Goal: Information Seeking & Learning: Learn about a topic

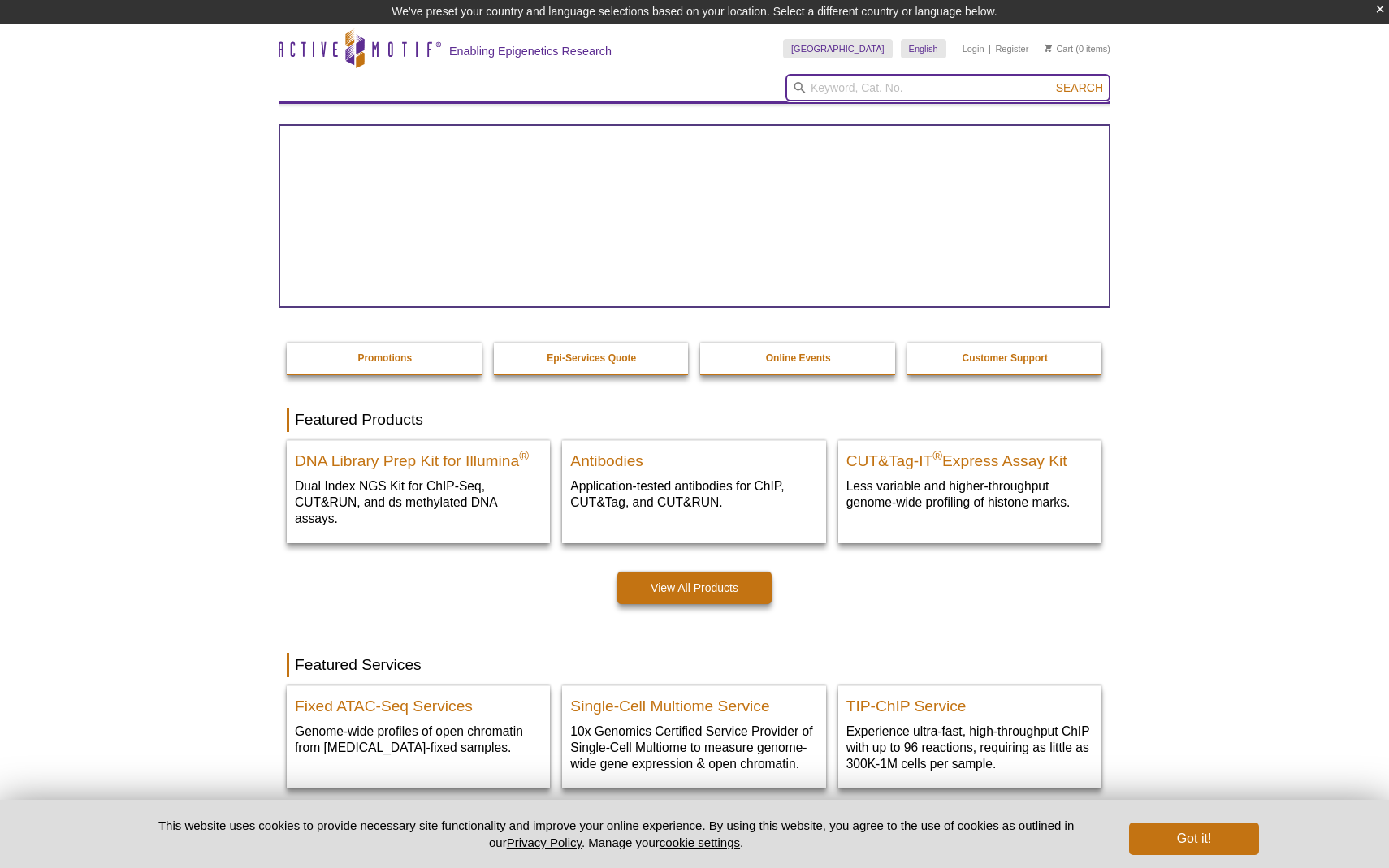
click at [852, 87] on input "search" at bounding box center [948, 88] width 325 height 28
paste input "Methylated/Non-methylated Control DNA"
type input "Methylated/Non-methylated Control DNA"
click at [1051, 81] on button "Search" at bounding box center [1079, 88] width 57 height 15
click at [1079, 82] on span "Search" at bounding box center [1079, 88] width 47 height 13
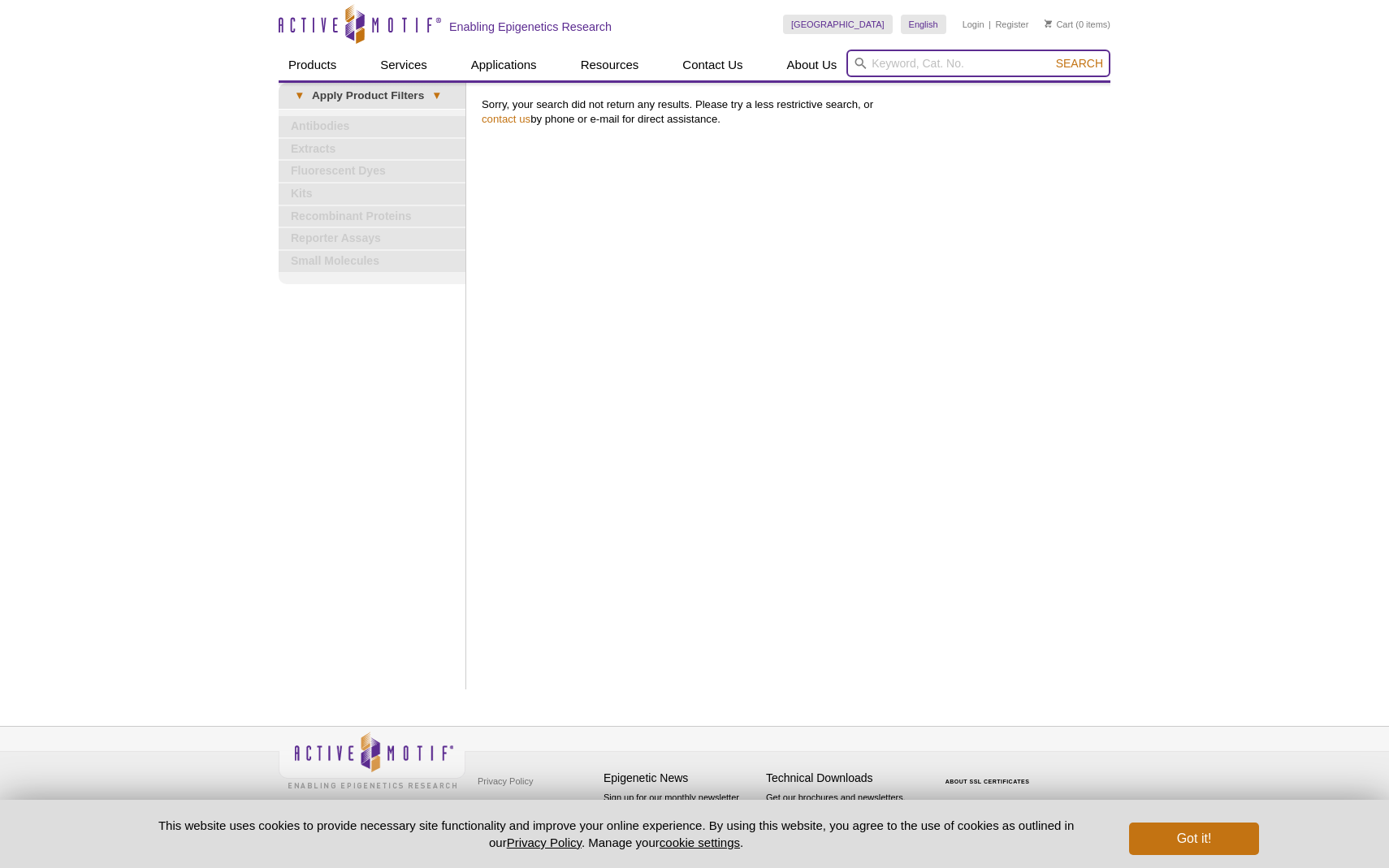
click at [928, 65] on input "search" at bounding box center [978, 63] width 264 height 28
paste input "Methylated/Non-methylated Control DNA"
click at [1051, 56] on button "Search" at bounding box center [1079, 63] width 57 height 15
type input "Methylated/Non-methylated Control DNA"
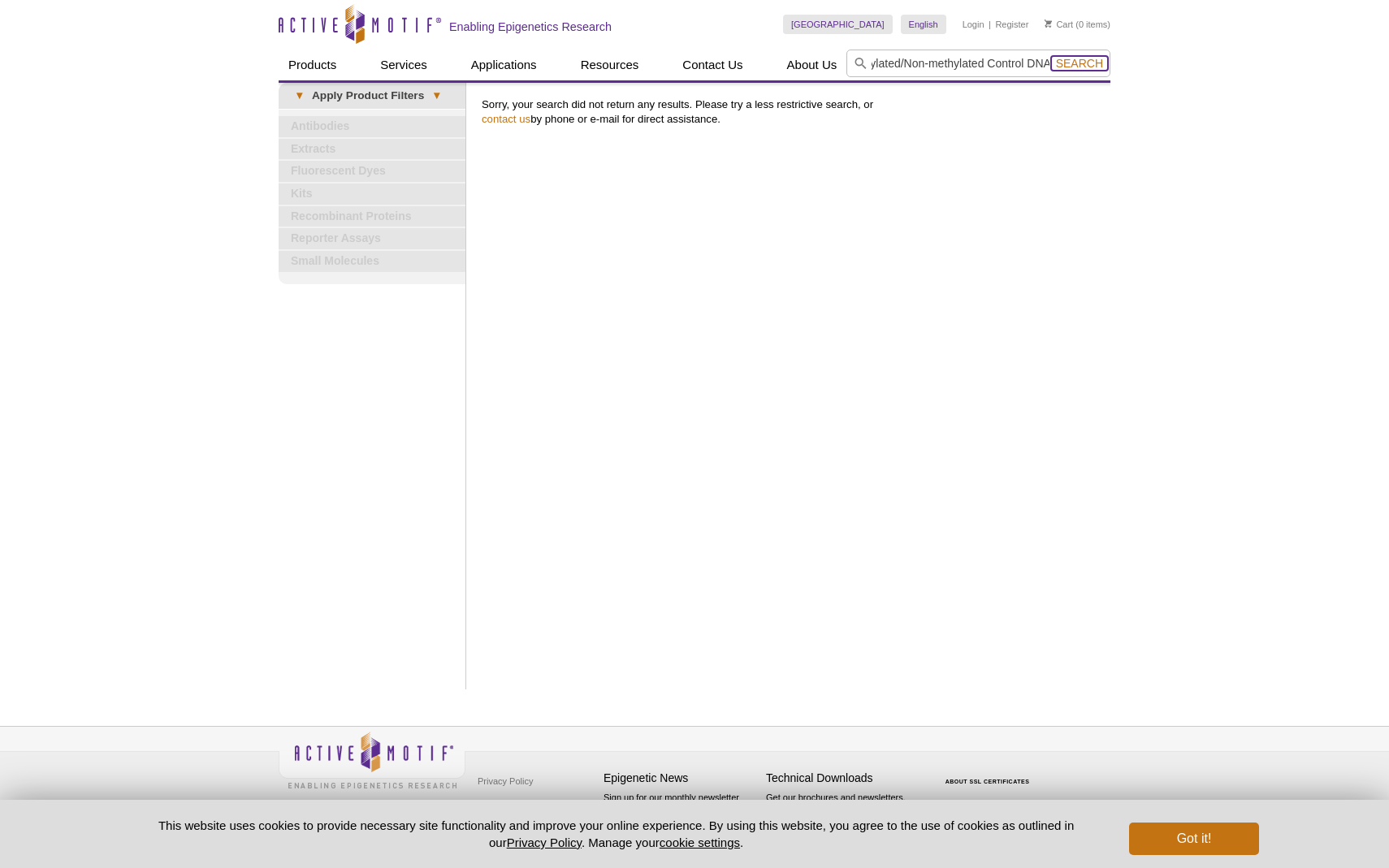
scroll to position [0, 0]
click at [1086, 59] on span "Search" at bounding box center [1079, 63] width 47 height 13
click at [812, 222] on div "Print Results Sorry, your search did not return any results. Please try a less …" at bounding box center [791, 386] width 637 height 606
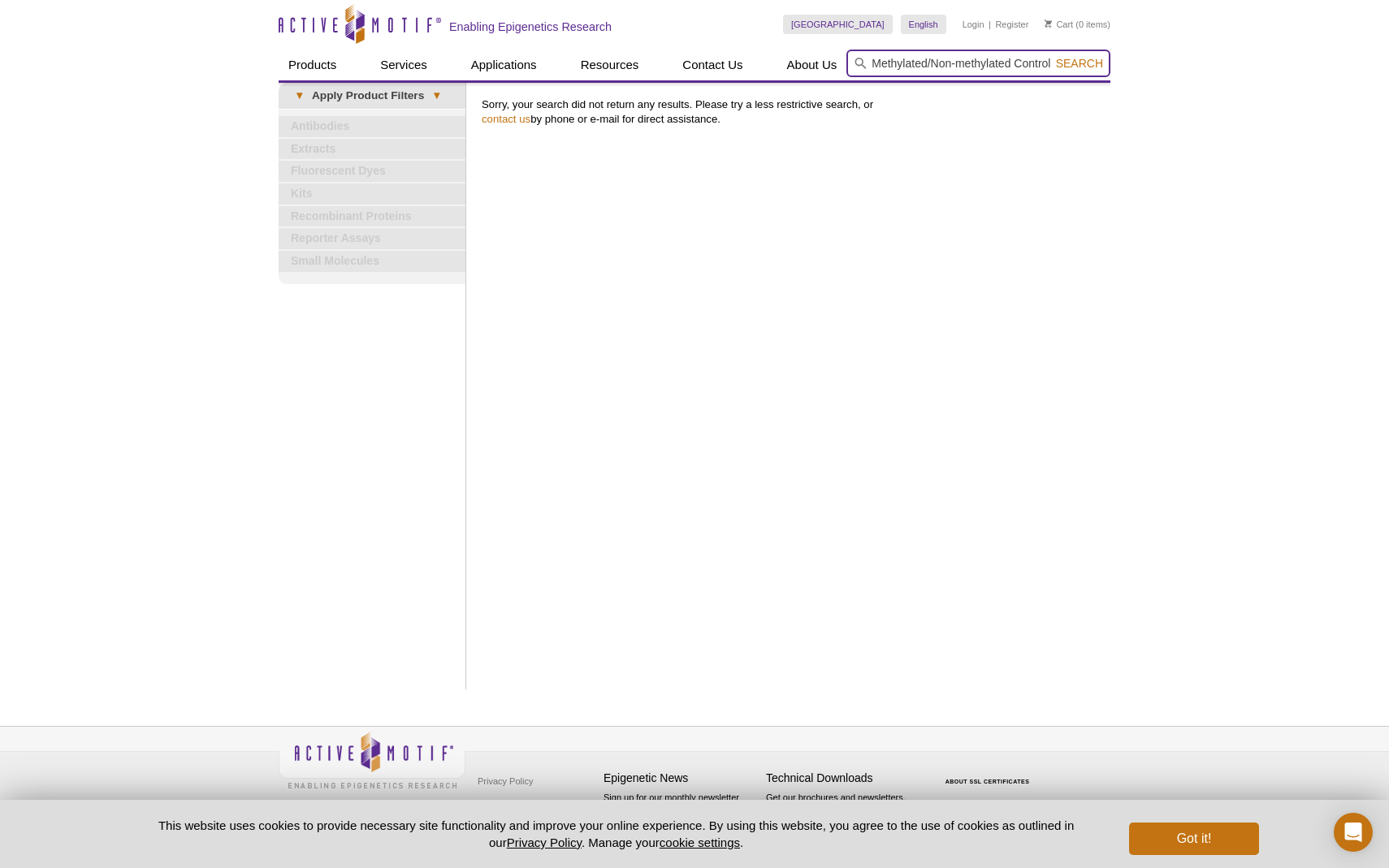
click at [947, 63] on input "Methylated/Non-methylated Control DNA" at bounding box center [978, 63] width 264 height 28
drag, startPoint x: 985, startPoint y: 62, endPoint x: 932, endPoint y: 64, distance: 53.0
click at [932, 64] on input "Methylated/Non-methylated Control DNA" at bounding box center [978, 63] width 264 height 28
type input "Methylated Control DNA"
click at [1051, 56] on button "Search" at bounding box center [1079, 63] width 57 height 15
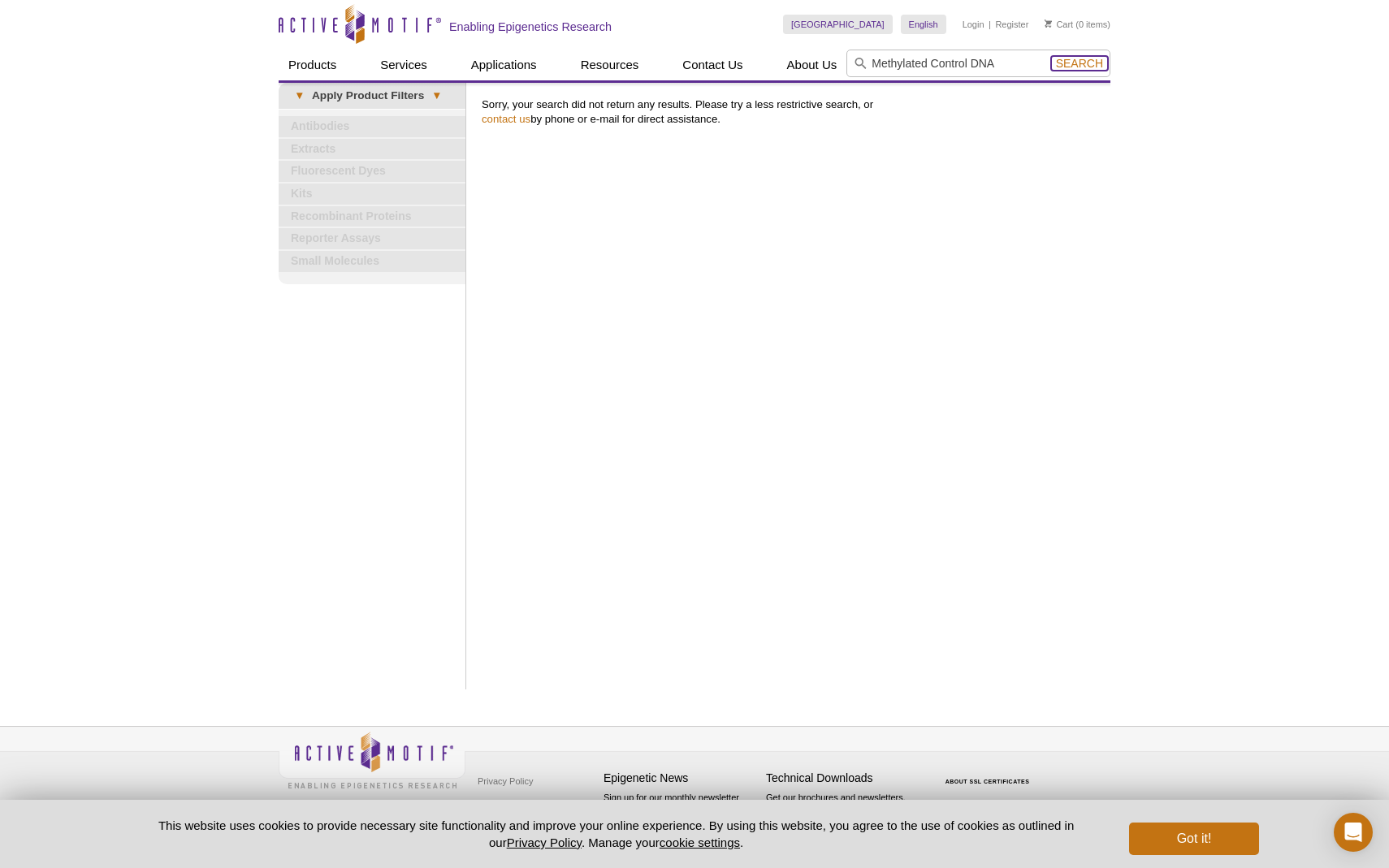
click at [1089, 59] on span "Search" at bounding box center [1079, 63] width 47 height 13
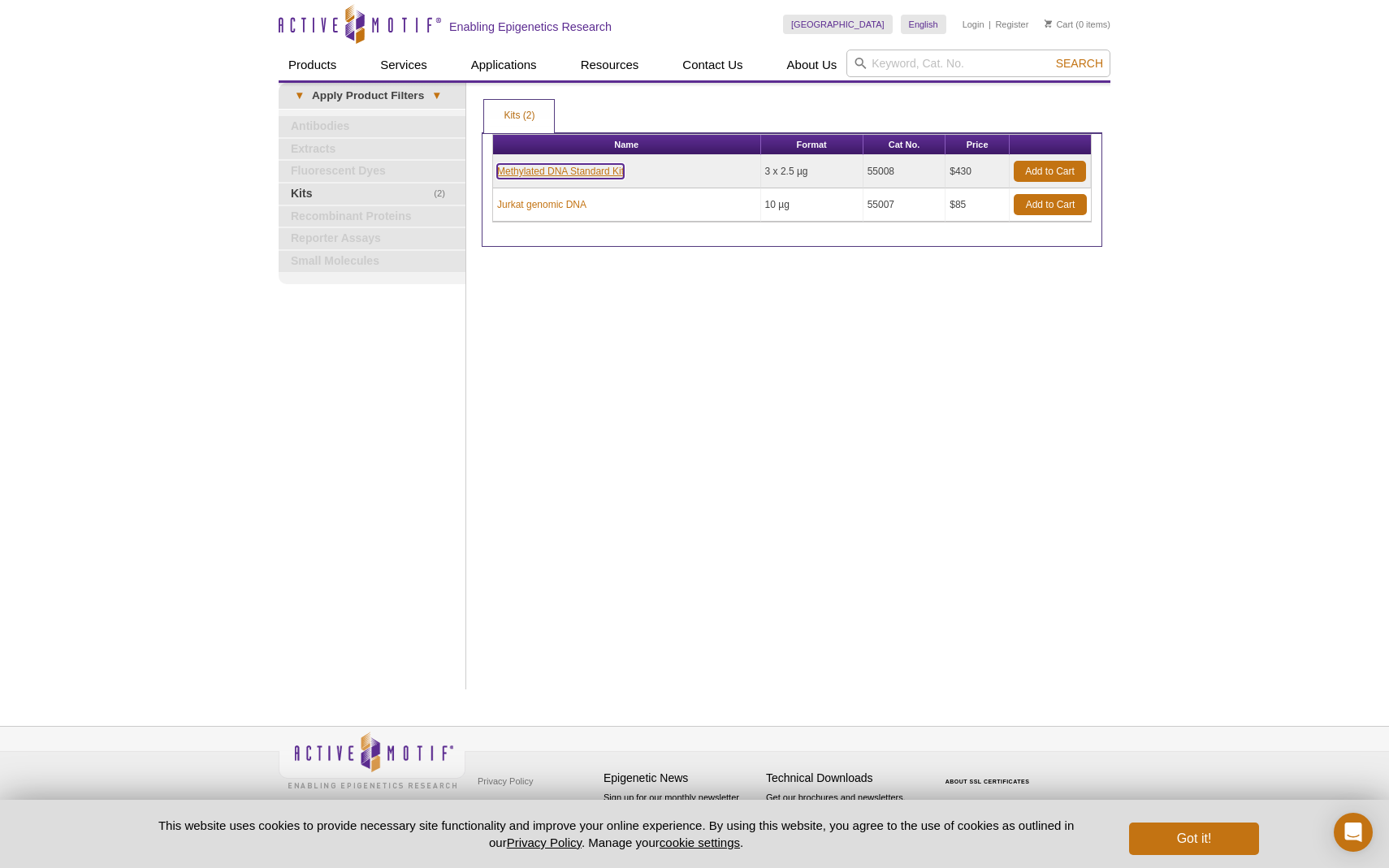
click at [610, 176] on link "Methylated DNA Standard Kit" at bounding box center [560, 172] width 127 height 15
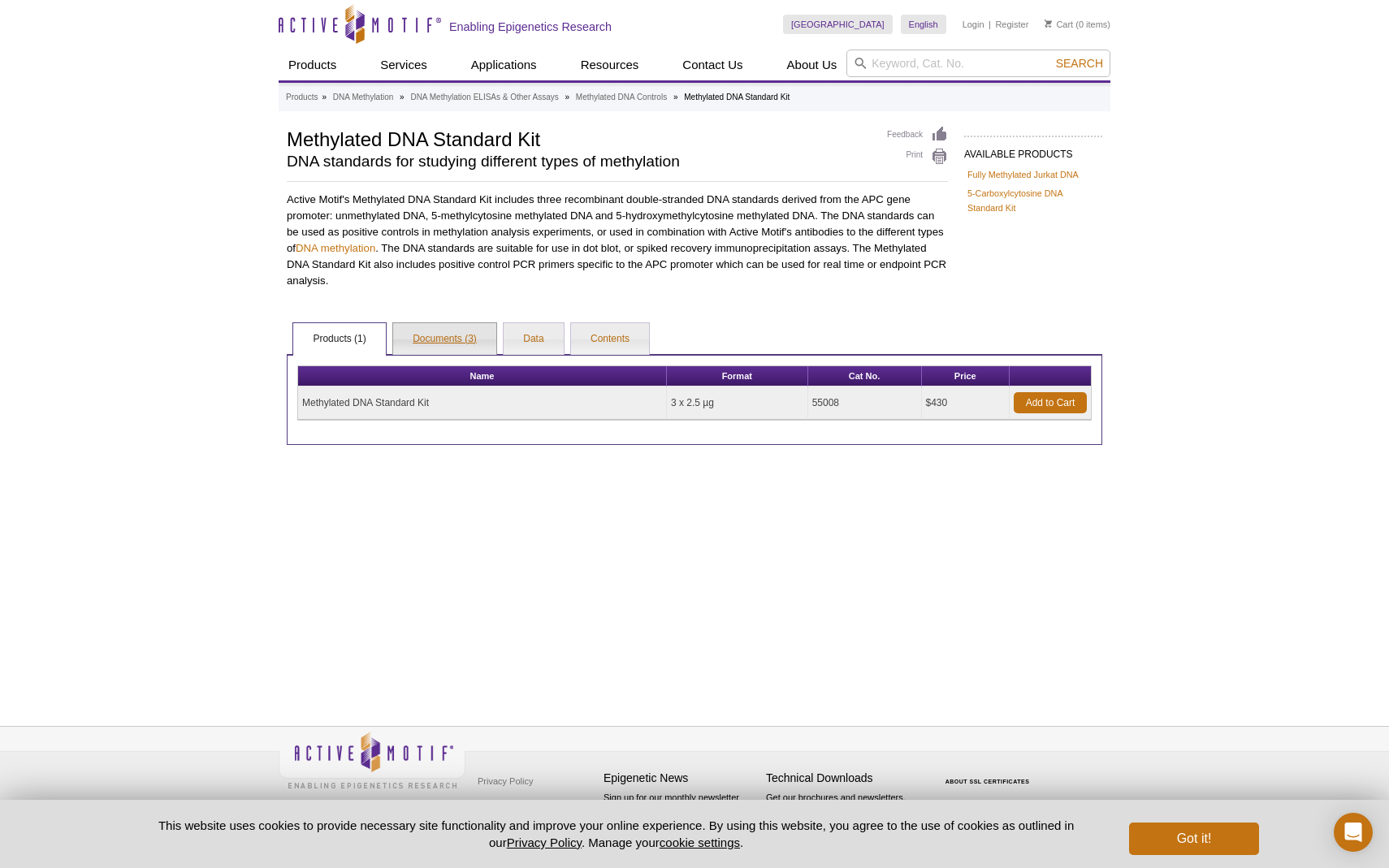
click at [450, 330] on link "Documents (3)" at bounding box center [444, 338] width 103 height 32
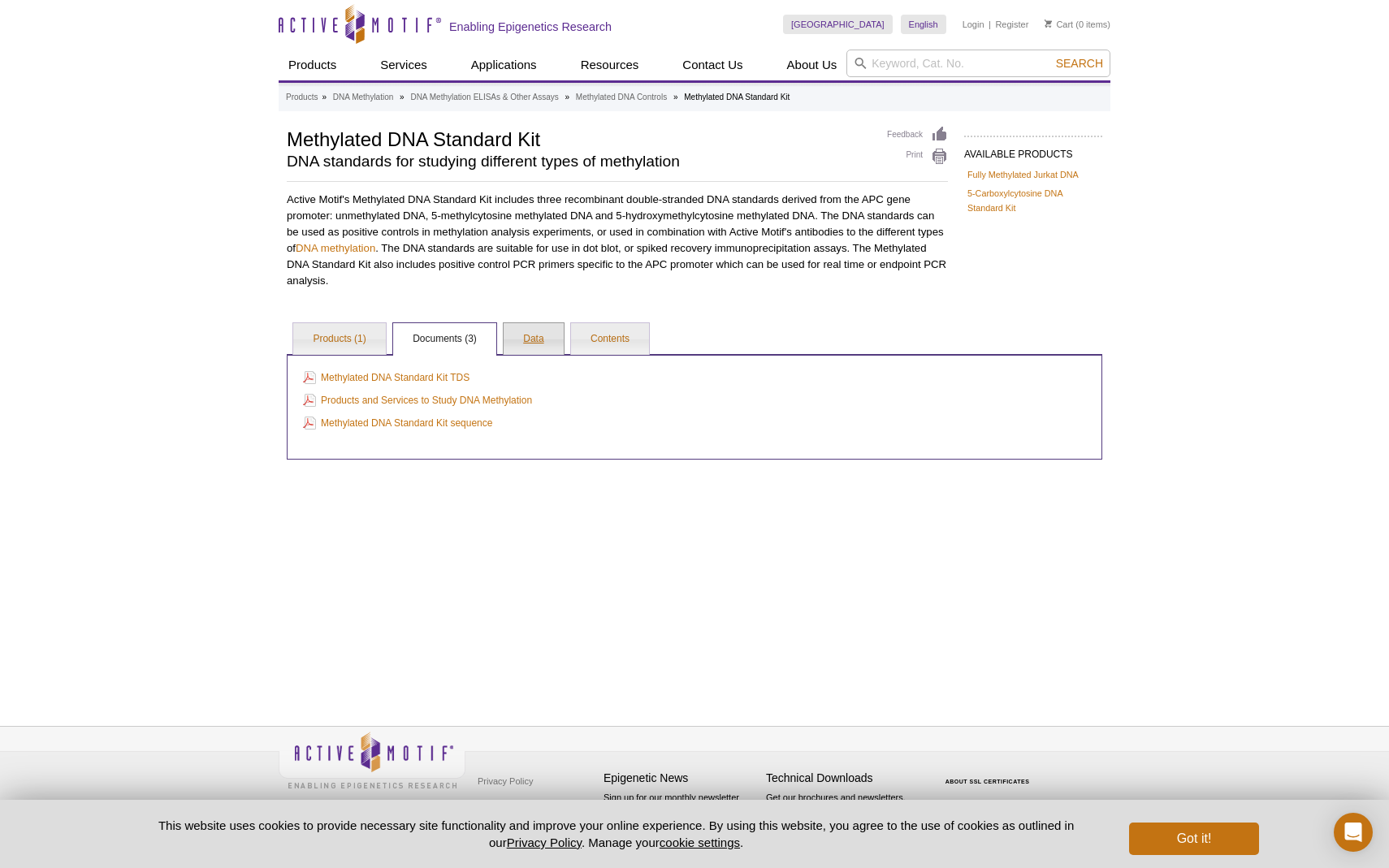
click at [516, 340] on link "Data" at bounding box center [534, 338] width 59 height 32
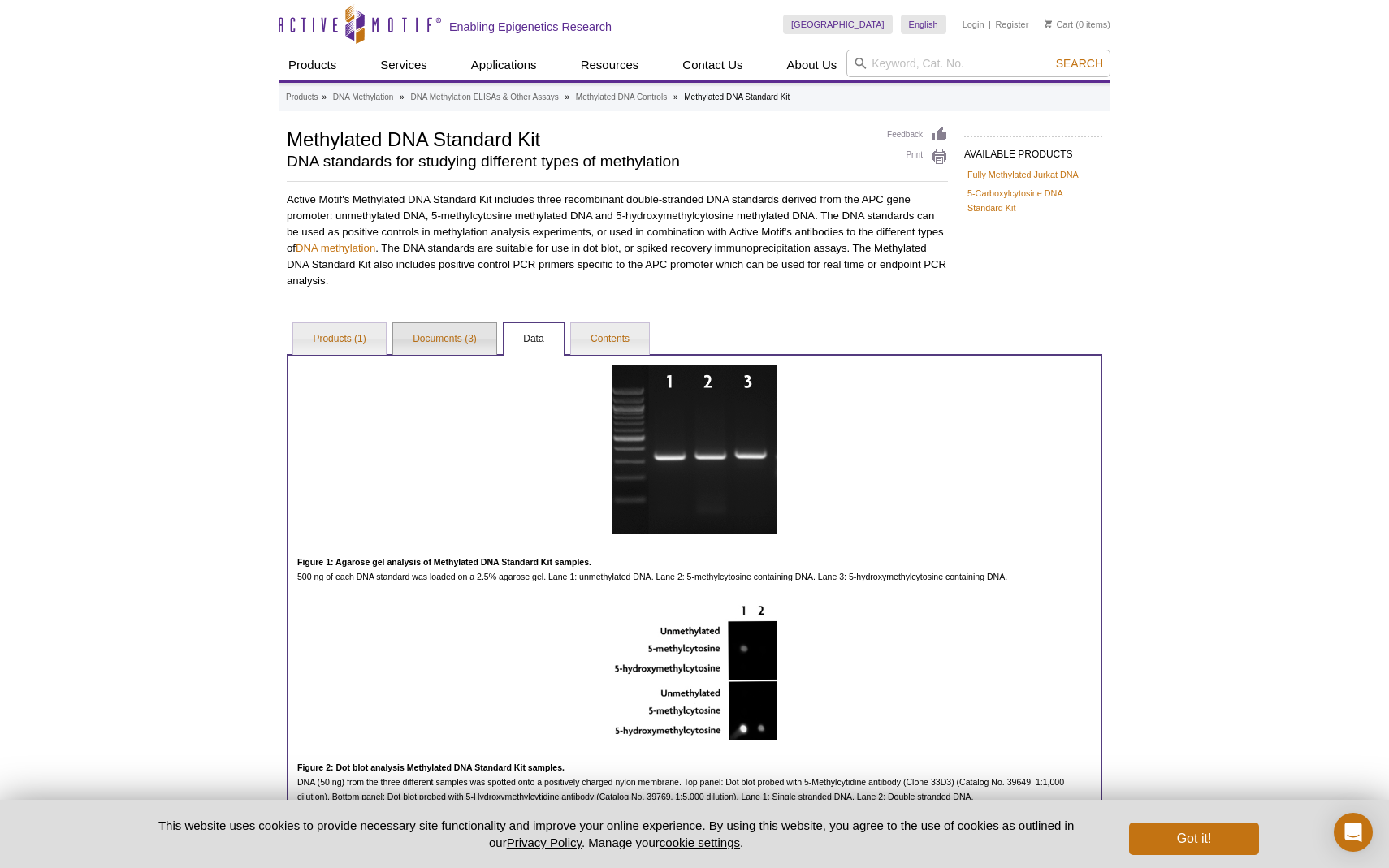
click at [486, 345] on link "Documents (3)" at bounding box center [444, 338] width 103 height 32
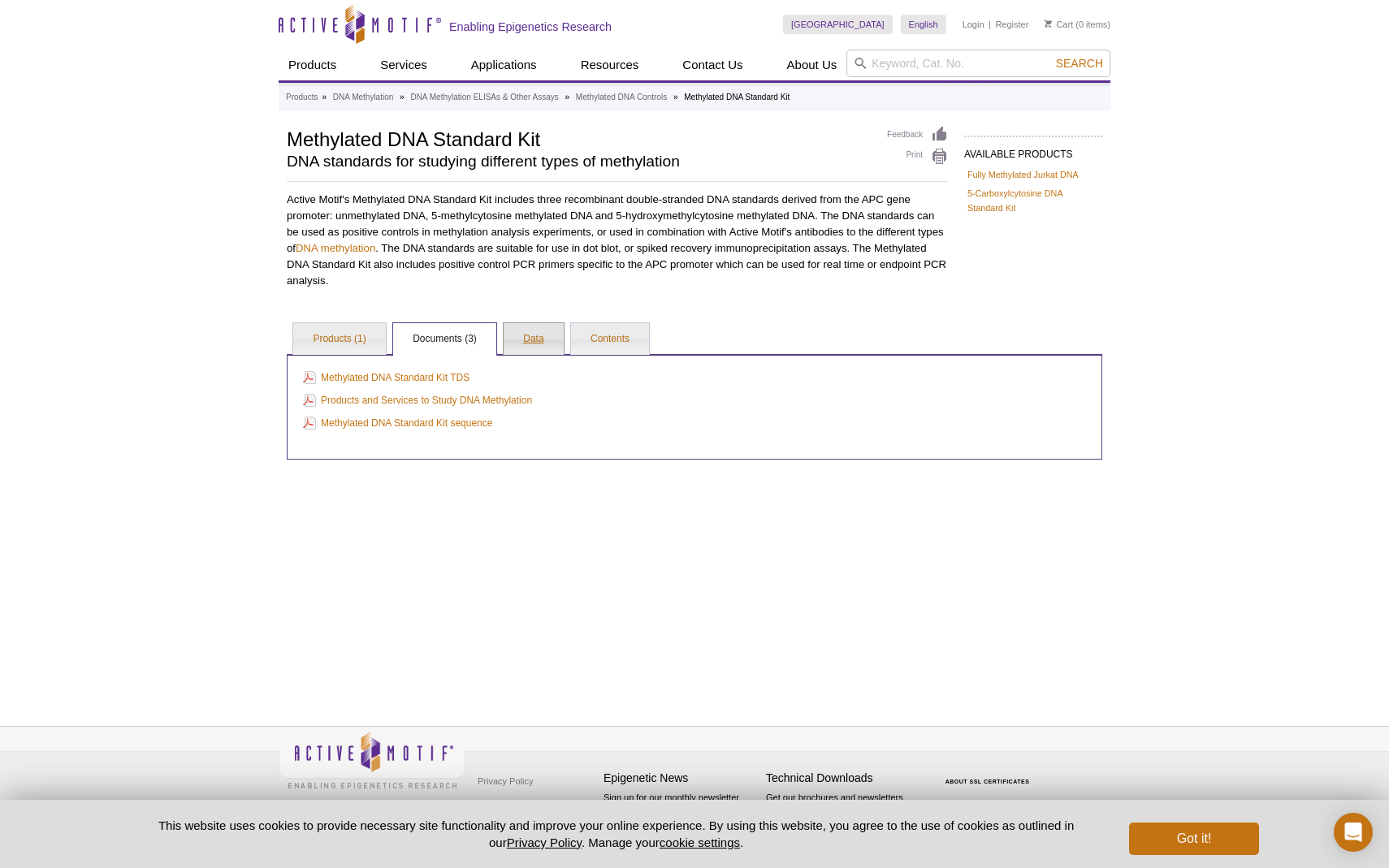
click at [537, 344] on link "Data" at bounding box center [534, 338] width 59 height 32
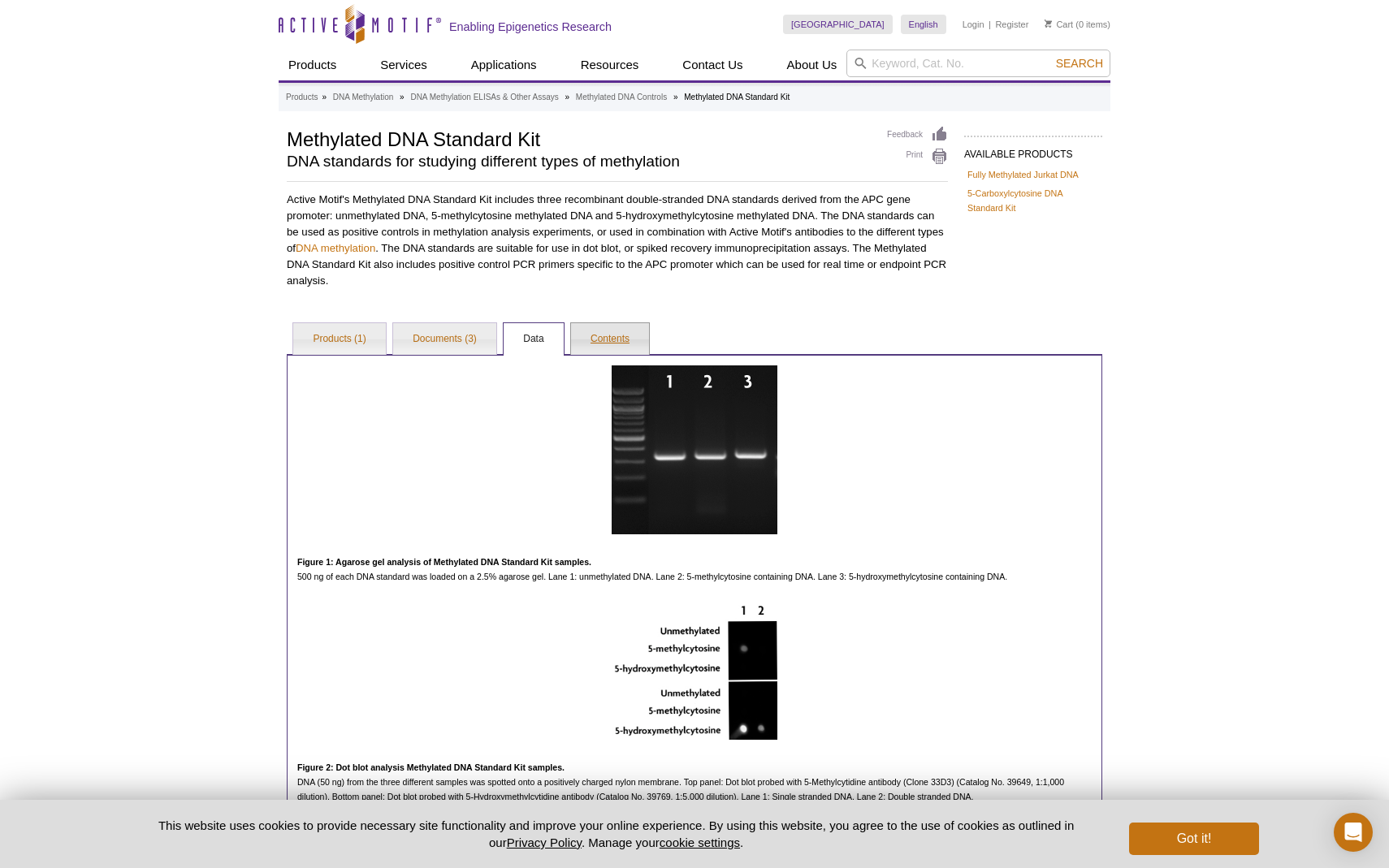
click at [630, 340] on link "Contents" at bounding box center [610, 338] width 78 height 32
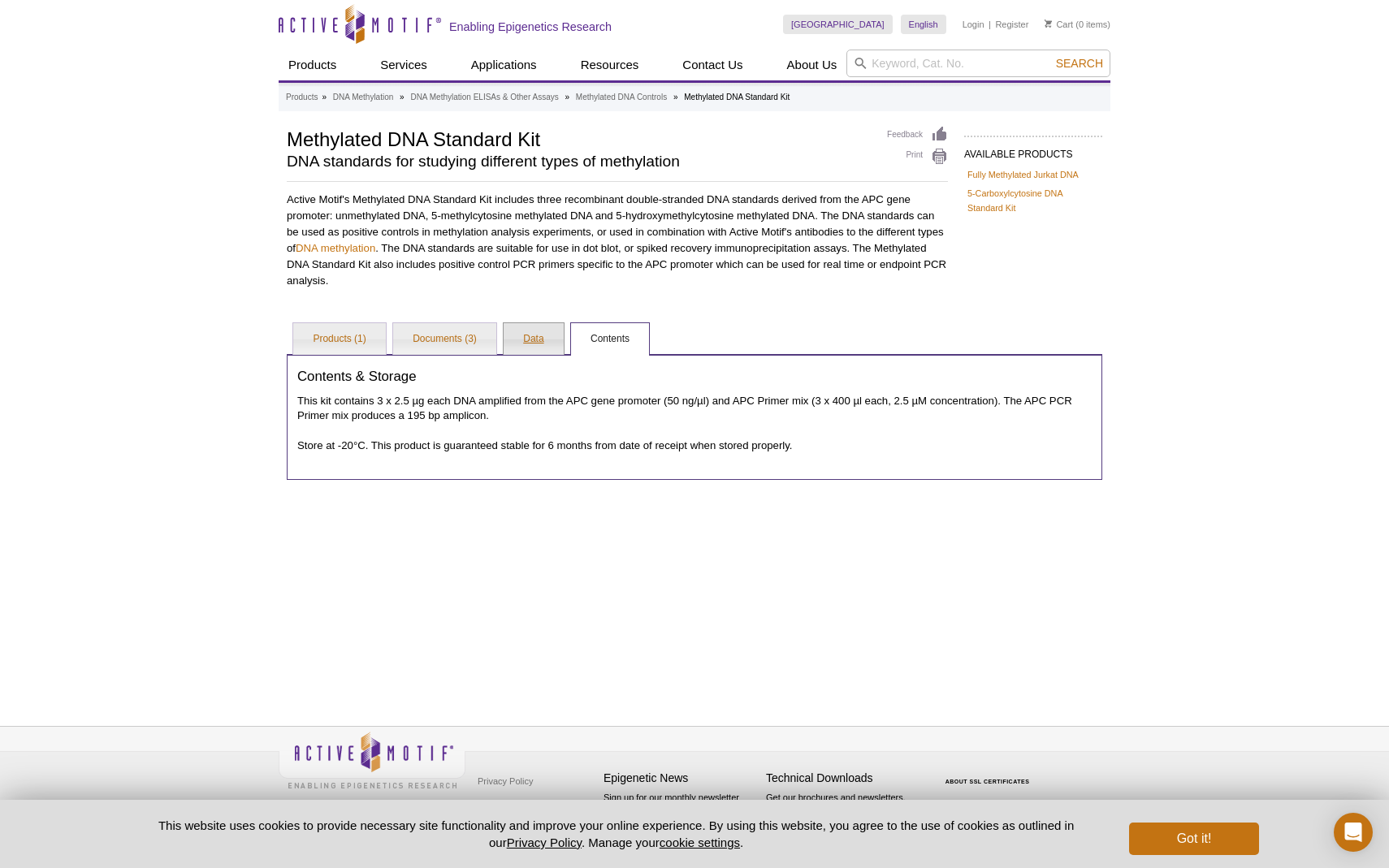
click at [521, 342] on link "Data" at bounding box center [534, 338] width 59 height 32
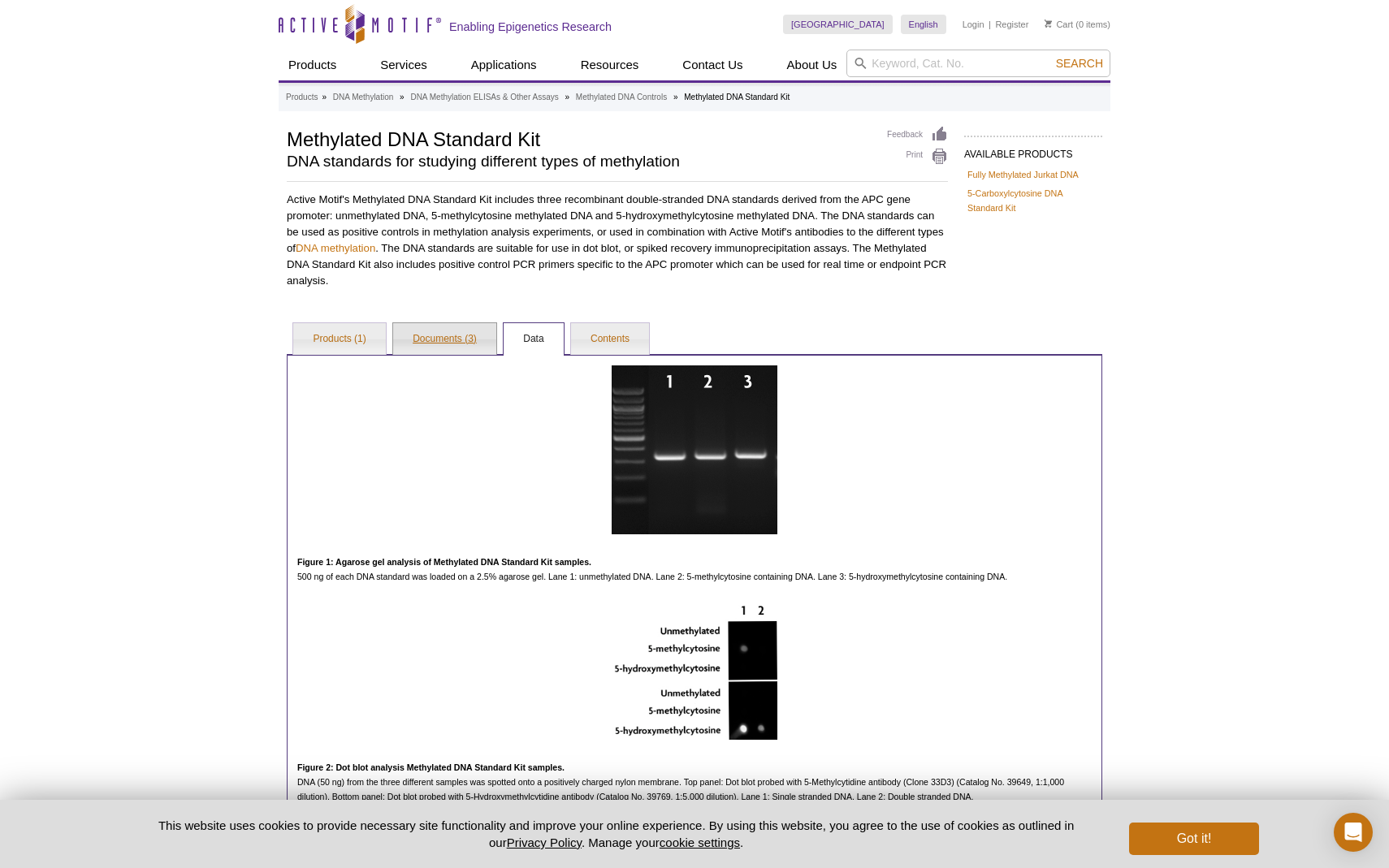
click at [444, 338] on link "Documents (3)" at bounding box center [444, 338] width 103 height 32
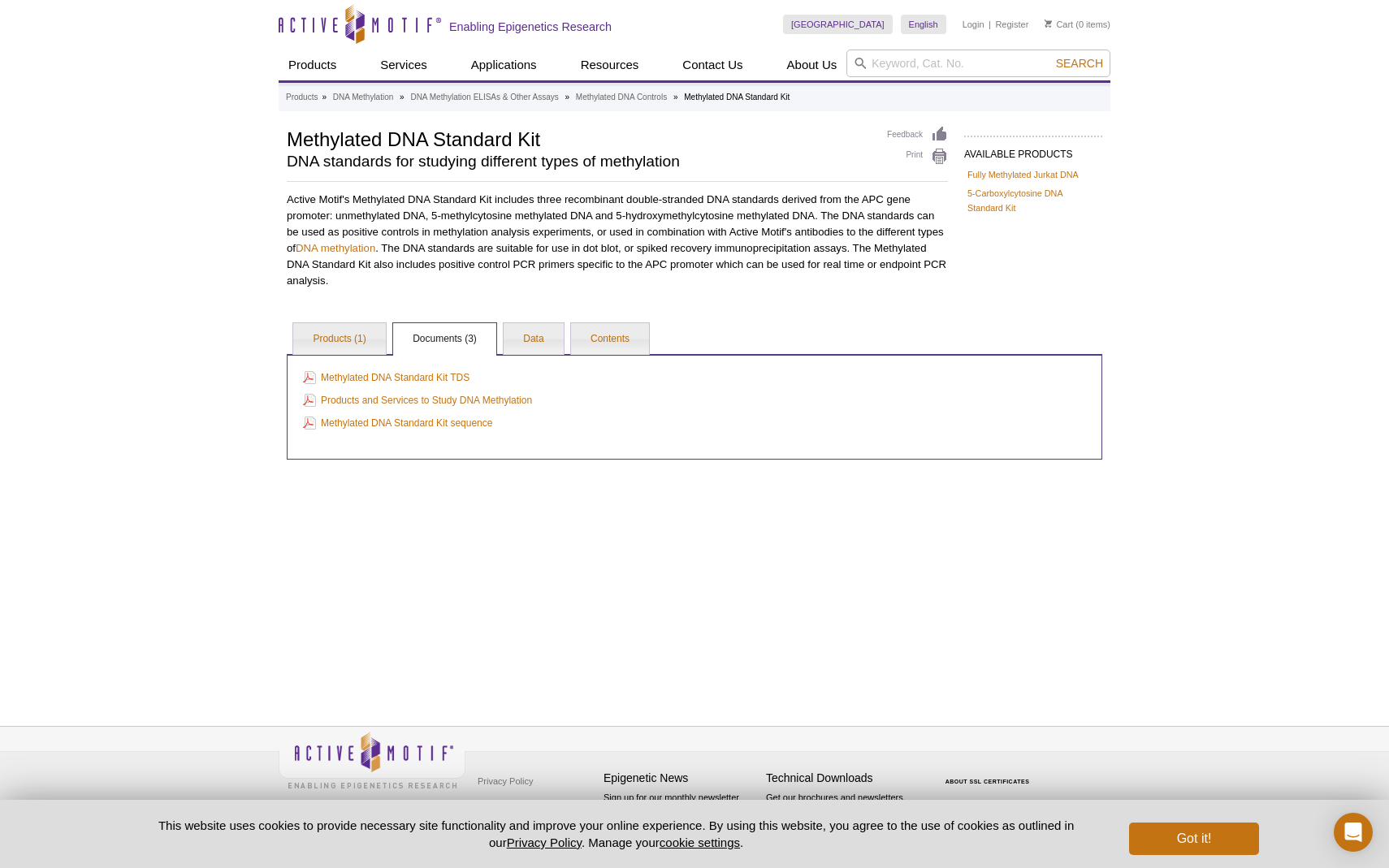
click at [444, 338] on link "Documents (3)" at bounding box center [444, 338] width 103 height 32
click at [350, 346] on link "Products (1)" at bounding box center [339, 338] width 92 height 32
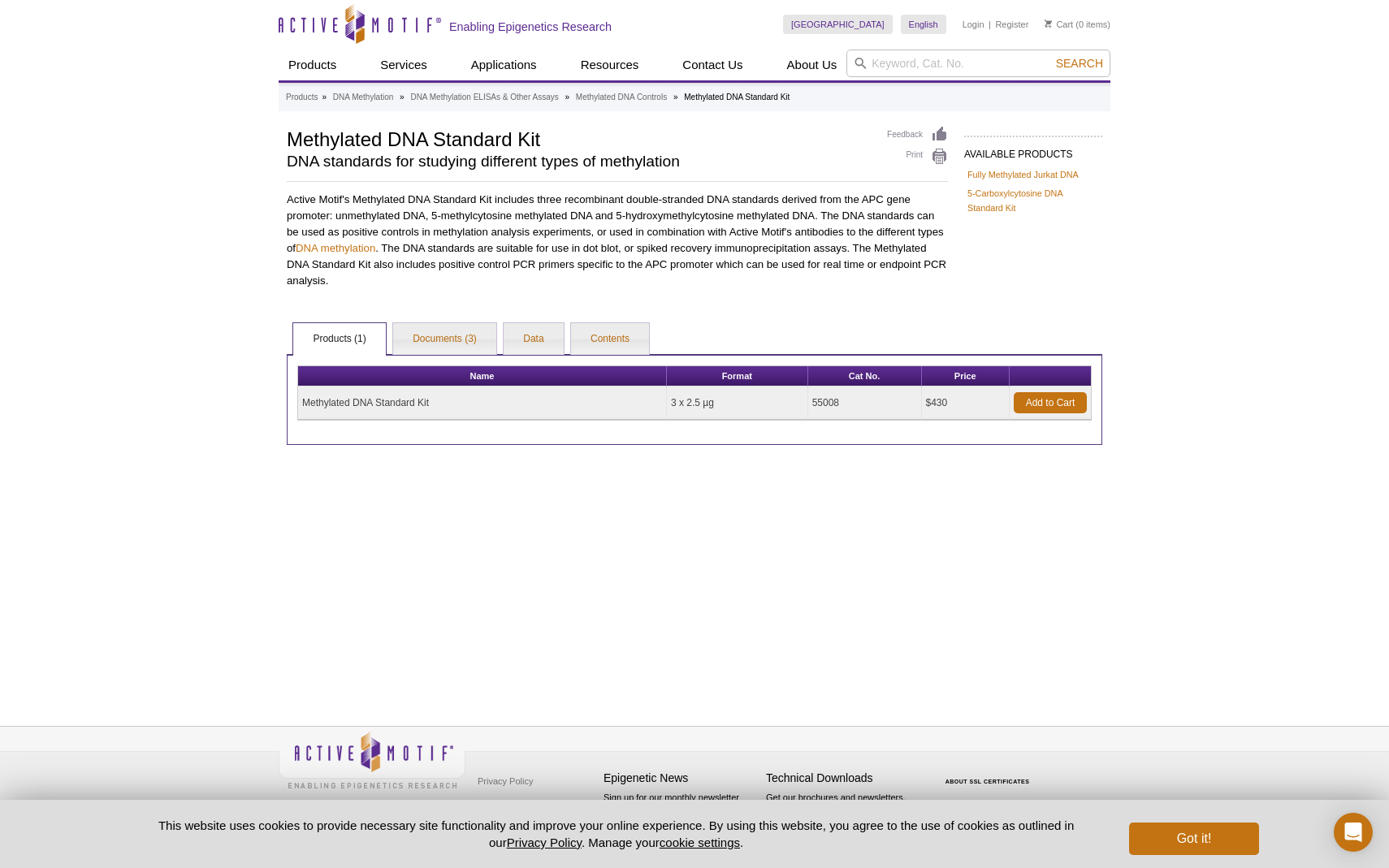
click at [370, 402] on td "Methylated DNA Standard Kit" at bounding box center [482, 403] width 368 height 33
click at [442, 348] on link "Documents (3)" at bounding box center [444, 338] width 103 height 32
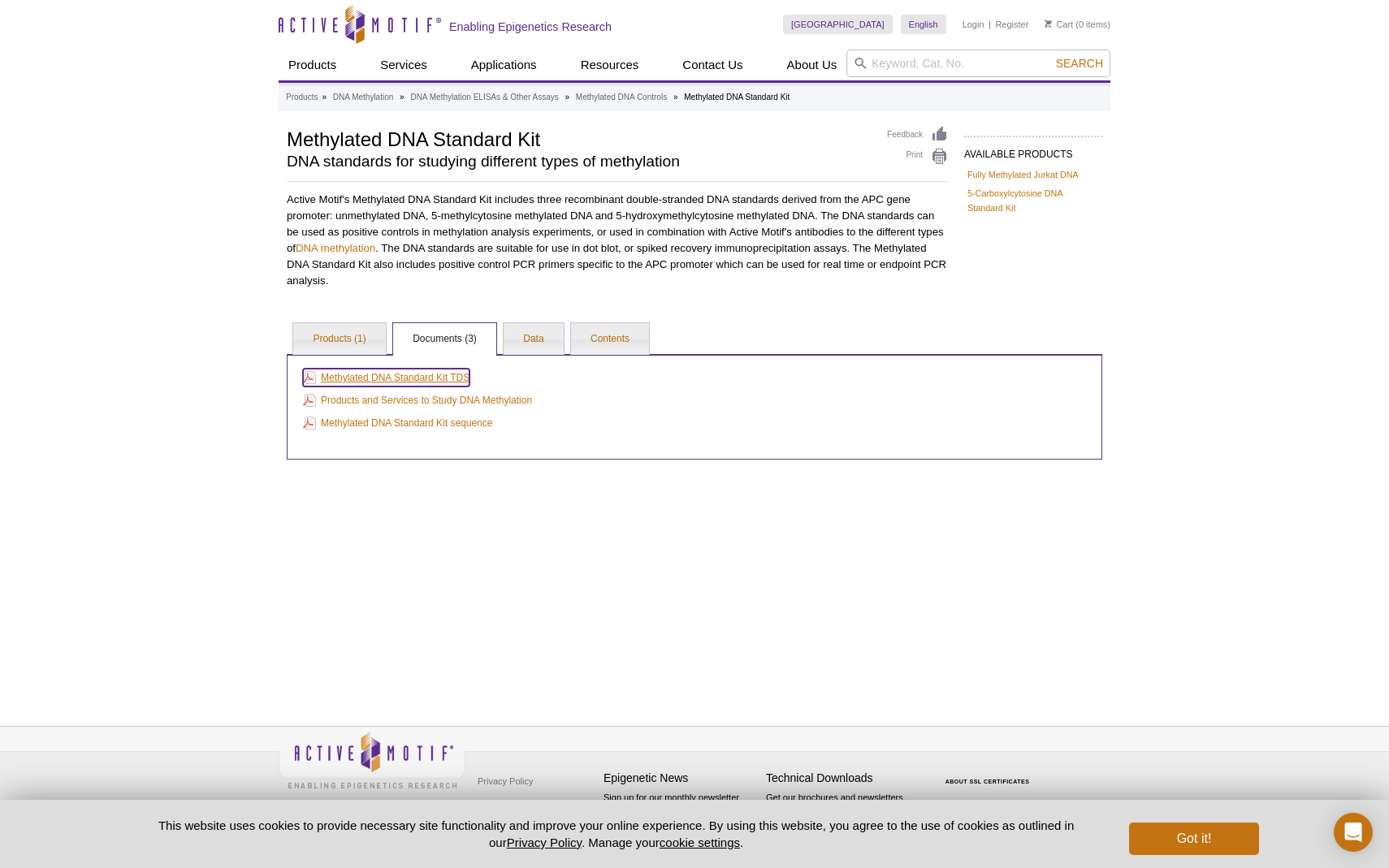
click at [436, 378] on link "Methylated DNA Standard Kit TDS" at bounding box center [386, 377] width 166 height 18
click at [943, 62] on input "search" at bounding box center [978, 63] width 264 height 28
type input "medip"
click at [1051, 56] on button "Search" at bounding box center [1079, 63] width 57 height 15
click at [1074, 61] on span "Search" at bounding box center [1079, 63] width 47 height 13
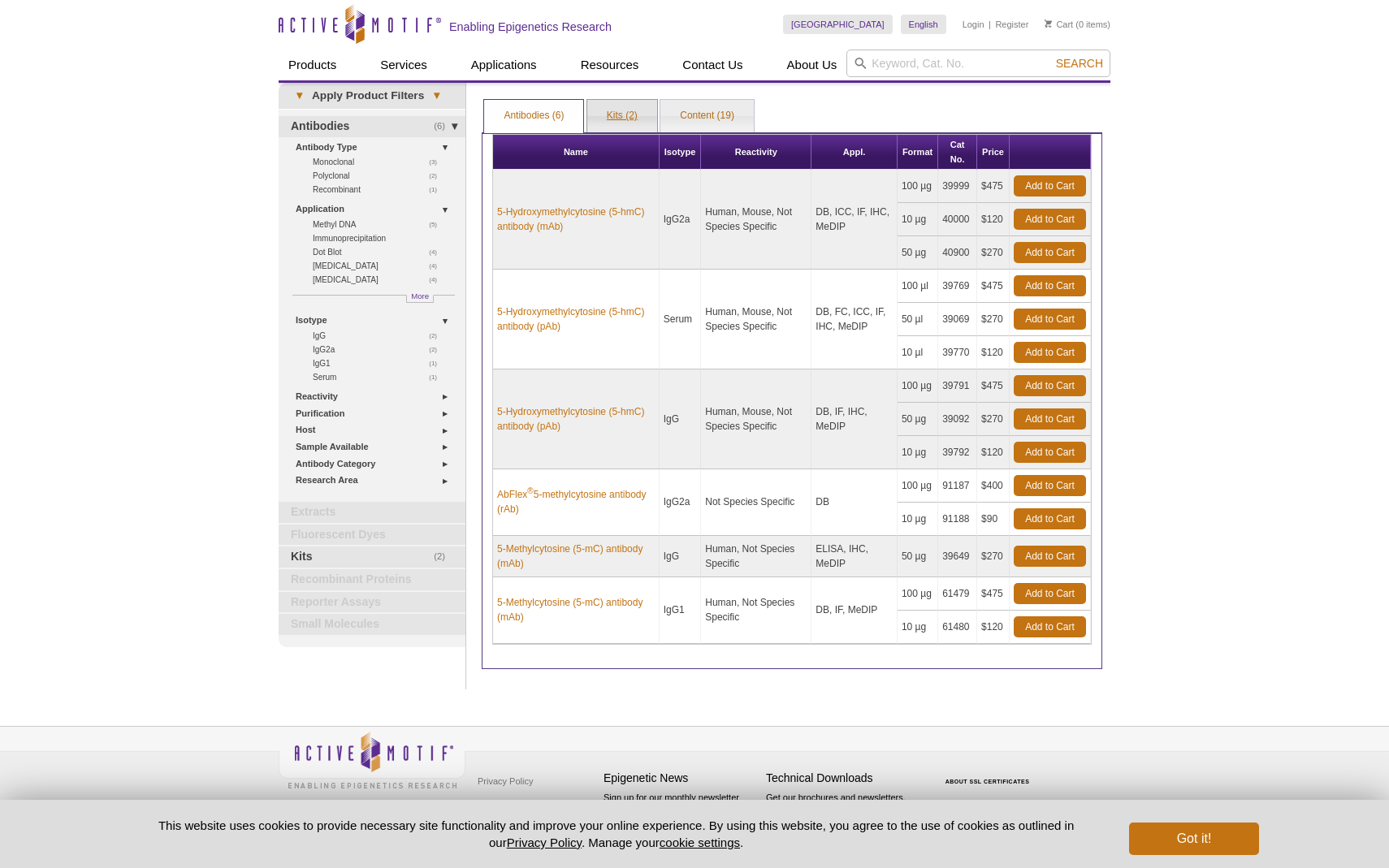
click at [621, 114] on link "Kits (2)" at bounding box center [622, 116] width 70 height 32
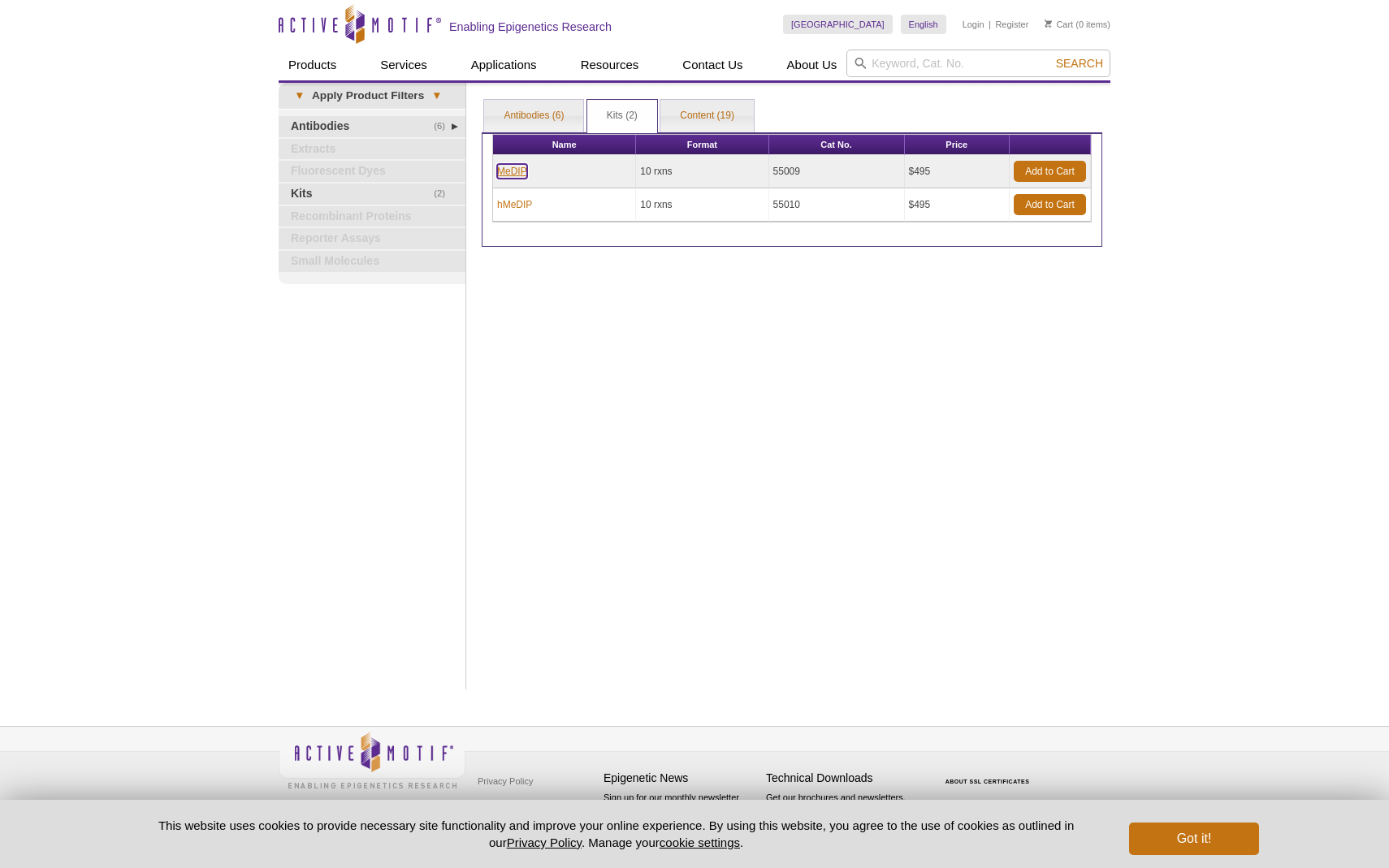
click at [517, 172] on link "MeDIP" at bounding box center [512, 172] width 30 height 15
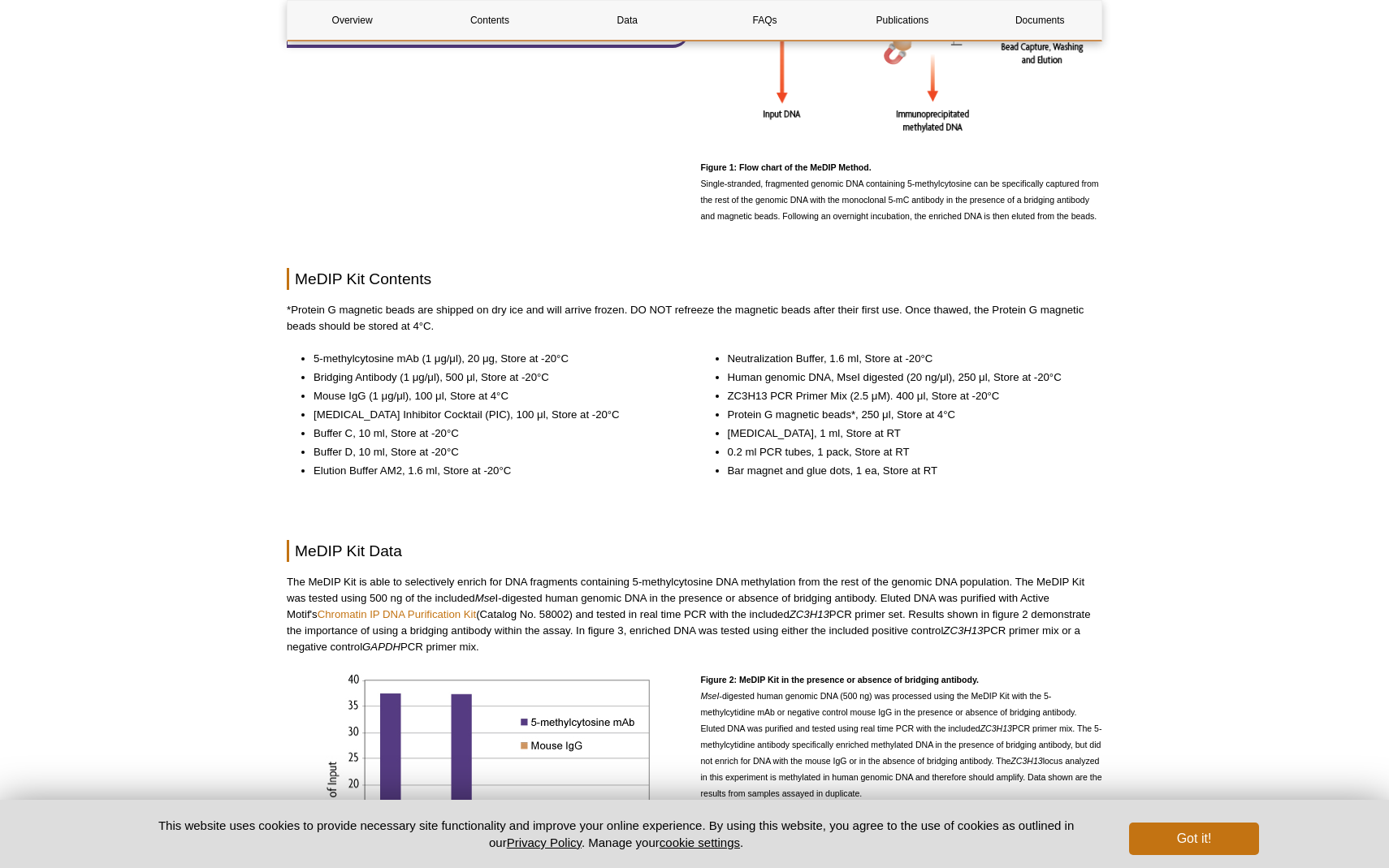
scroll to position [797, 0]
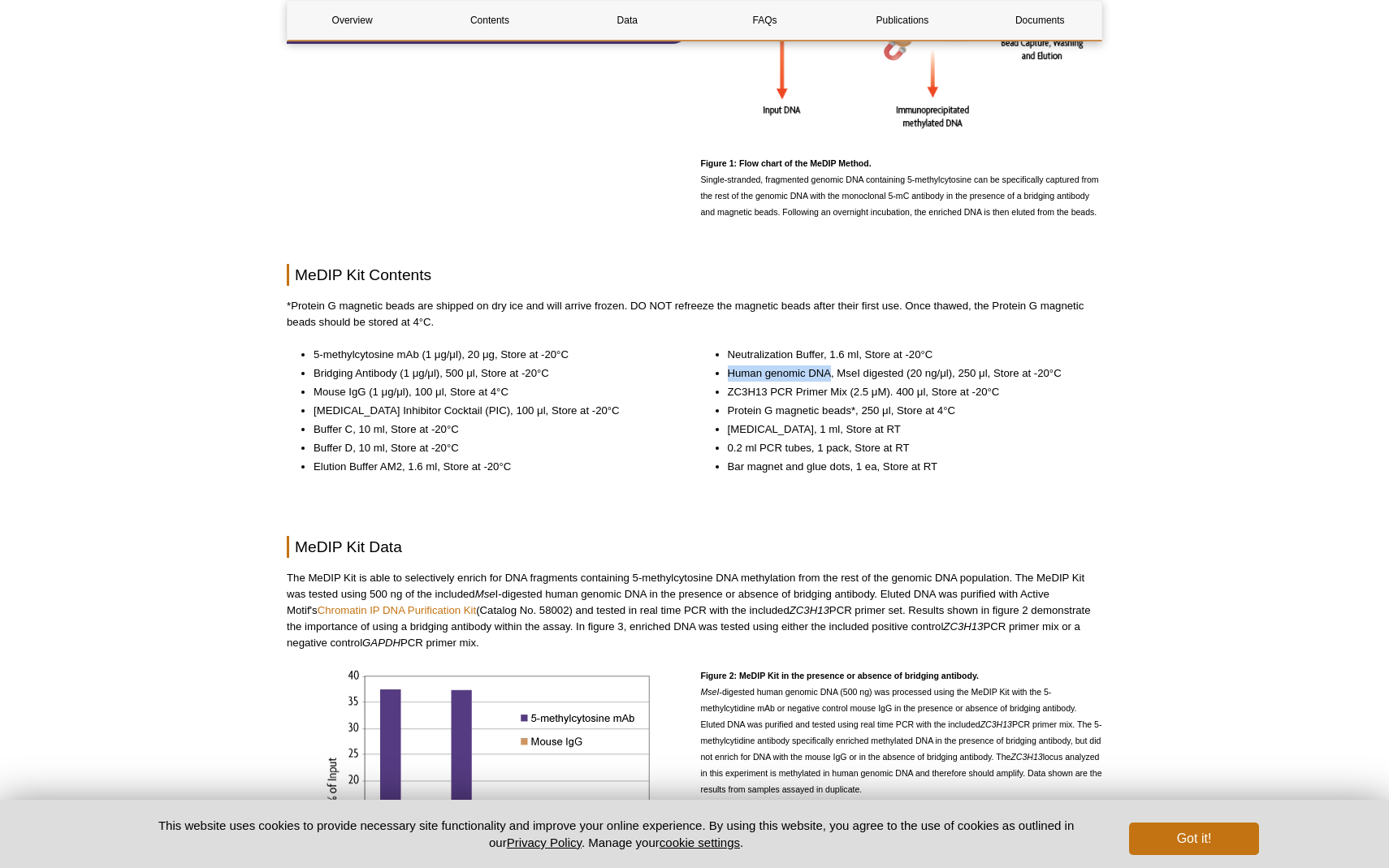
copy li "Human genomic DNA"
drag, startPoint x: 727, startPoint y: 376, endPoint x: 830, endPoint y: 377, distance: 103.0
click at [830, 377] on li "Human genomic DNA, MseI digested (20 ng/μl), 250 μl, Store at -20°C" at bounding box center [907, 374] width 359 height 17
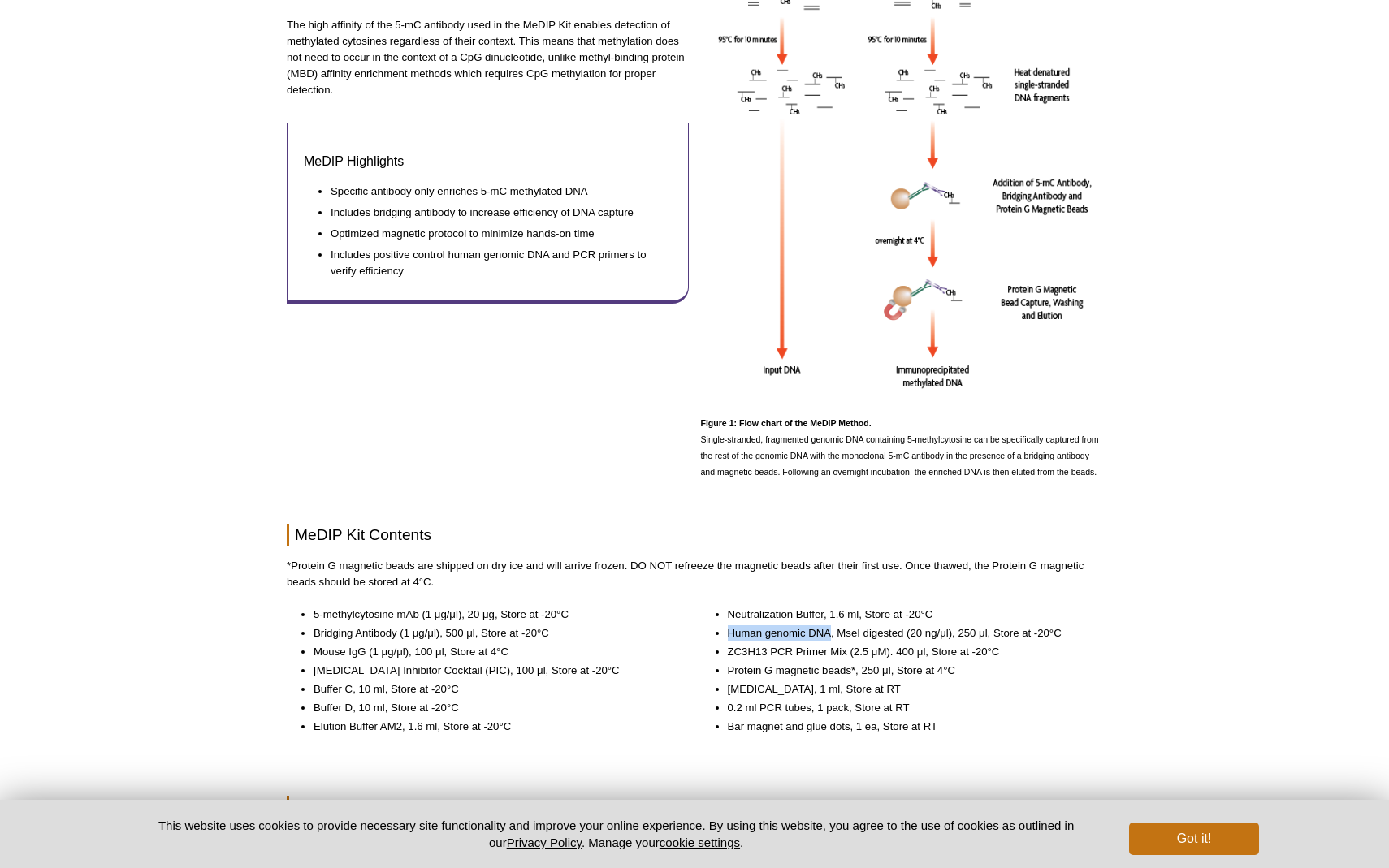
scroll to position [0, 0]
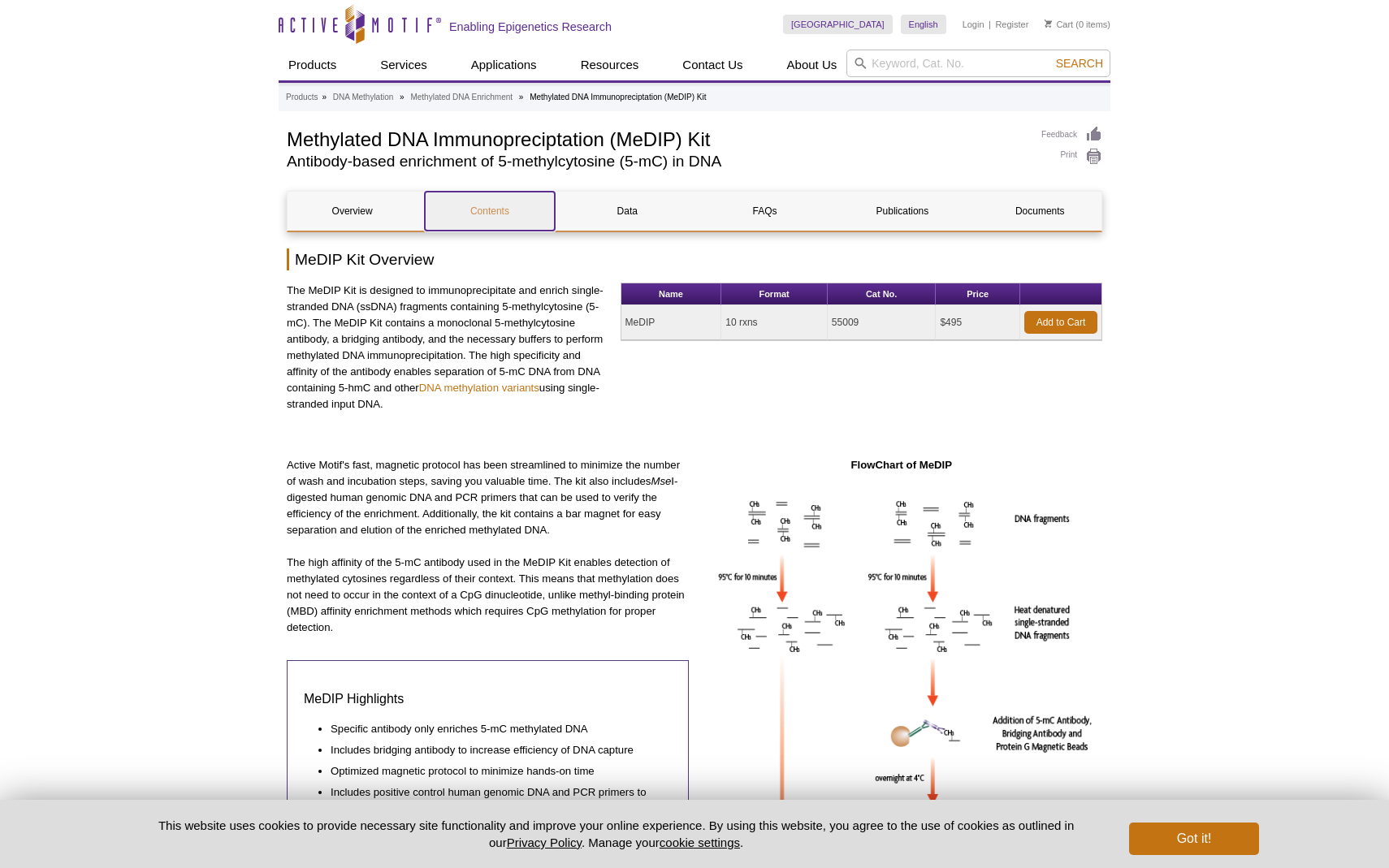
click at [496, 205] on link "Contents" at bounding box center [489, 211] width 129 height 39
click at [1028, 221] on link "Documents" at bounding box center [1039, 211] width 129 height 39
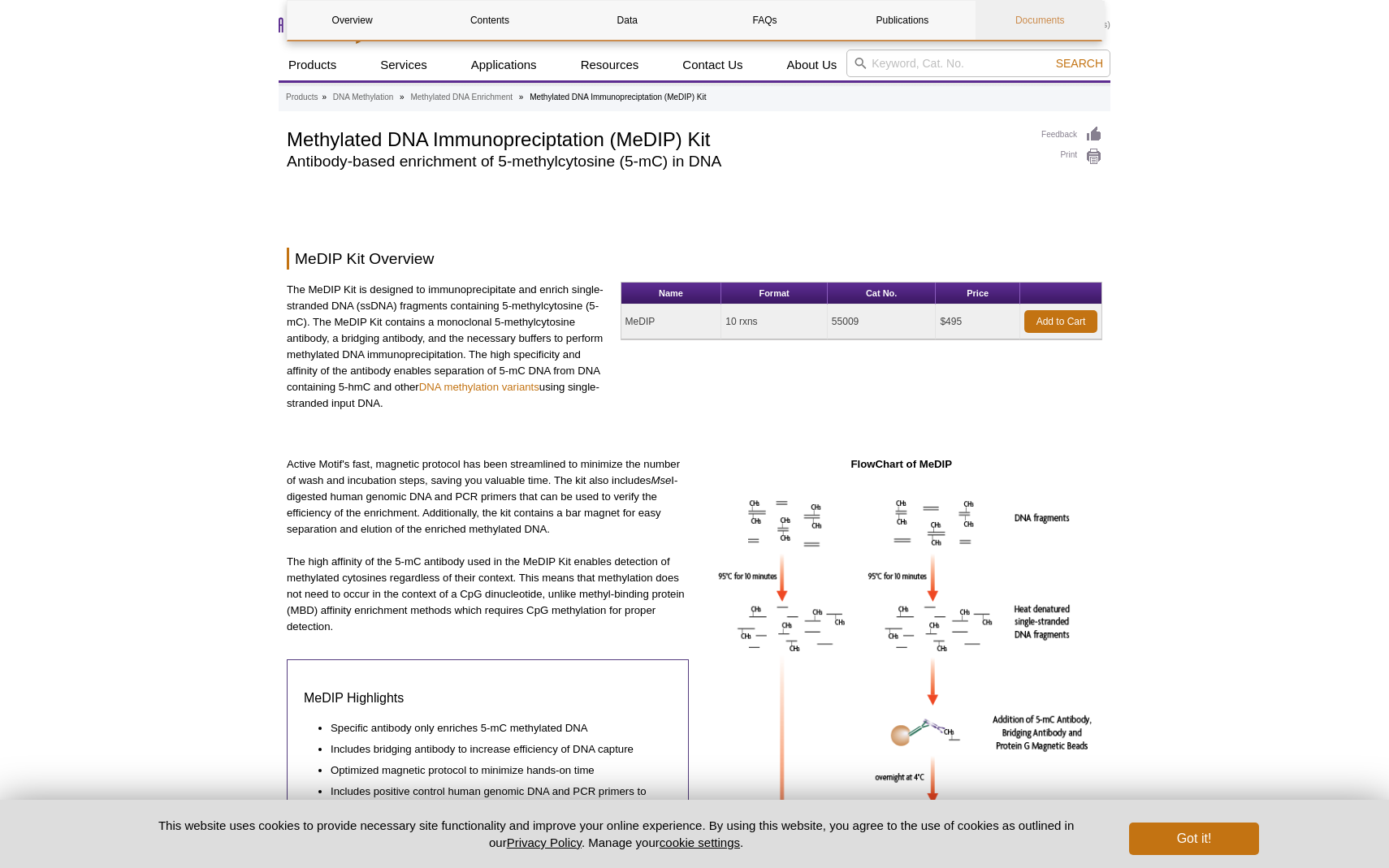
scroll to position [4206, 0]
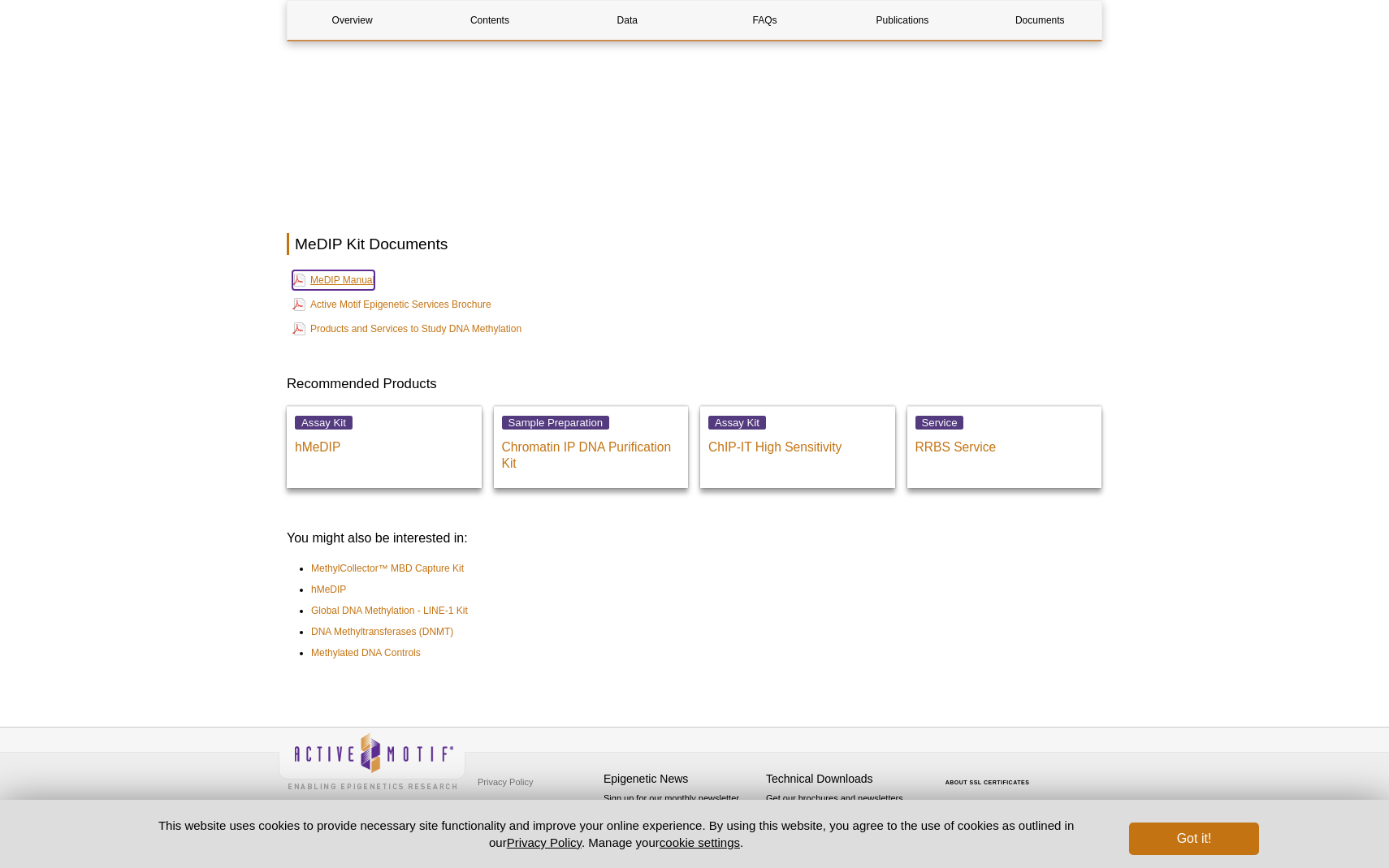
click at [362, 280] on link "MeDIP Manual" at bounding box center [333, 280] width 82 height 19
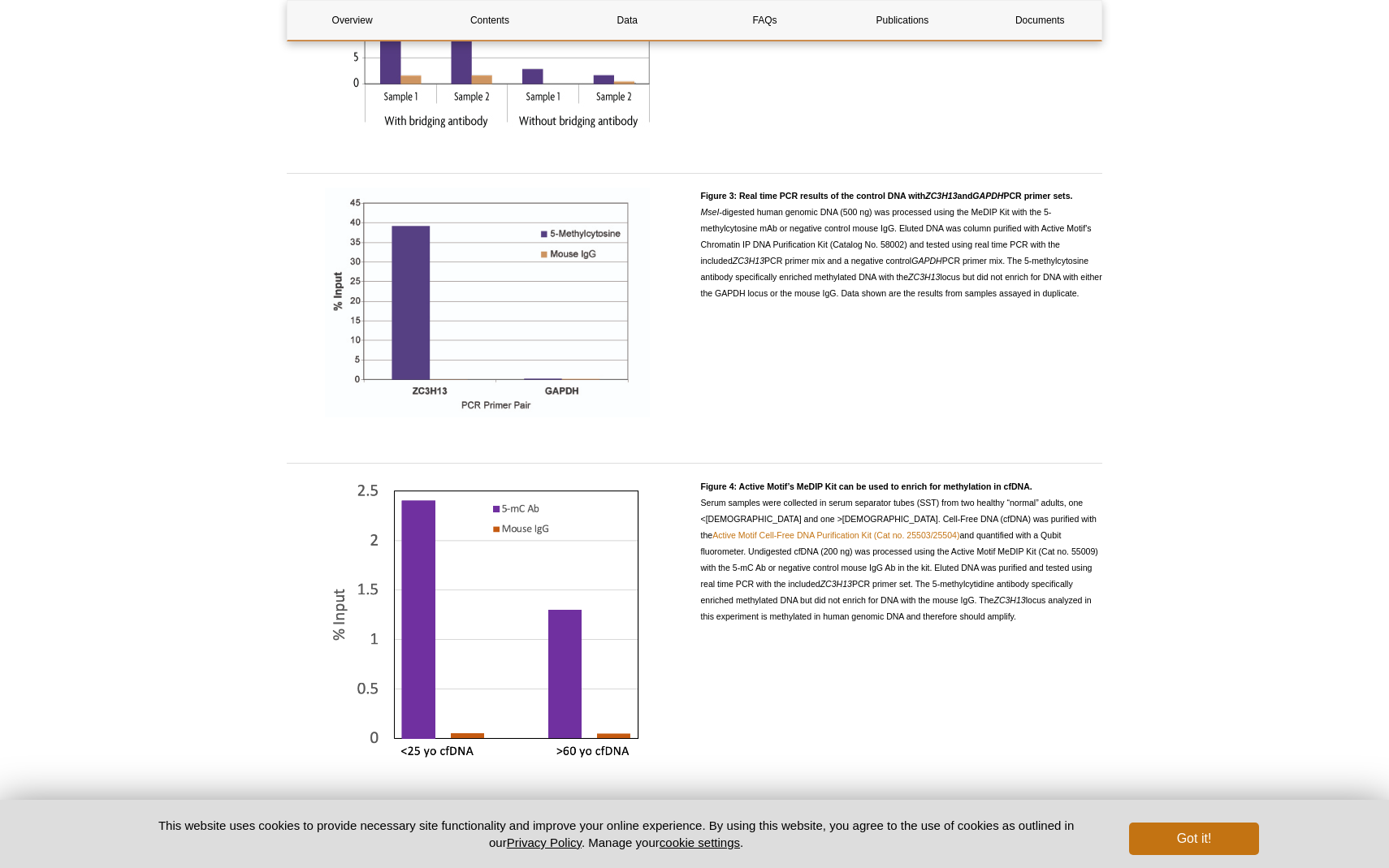
scroll to position [0, 0]
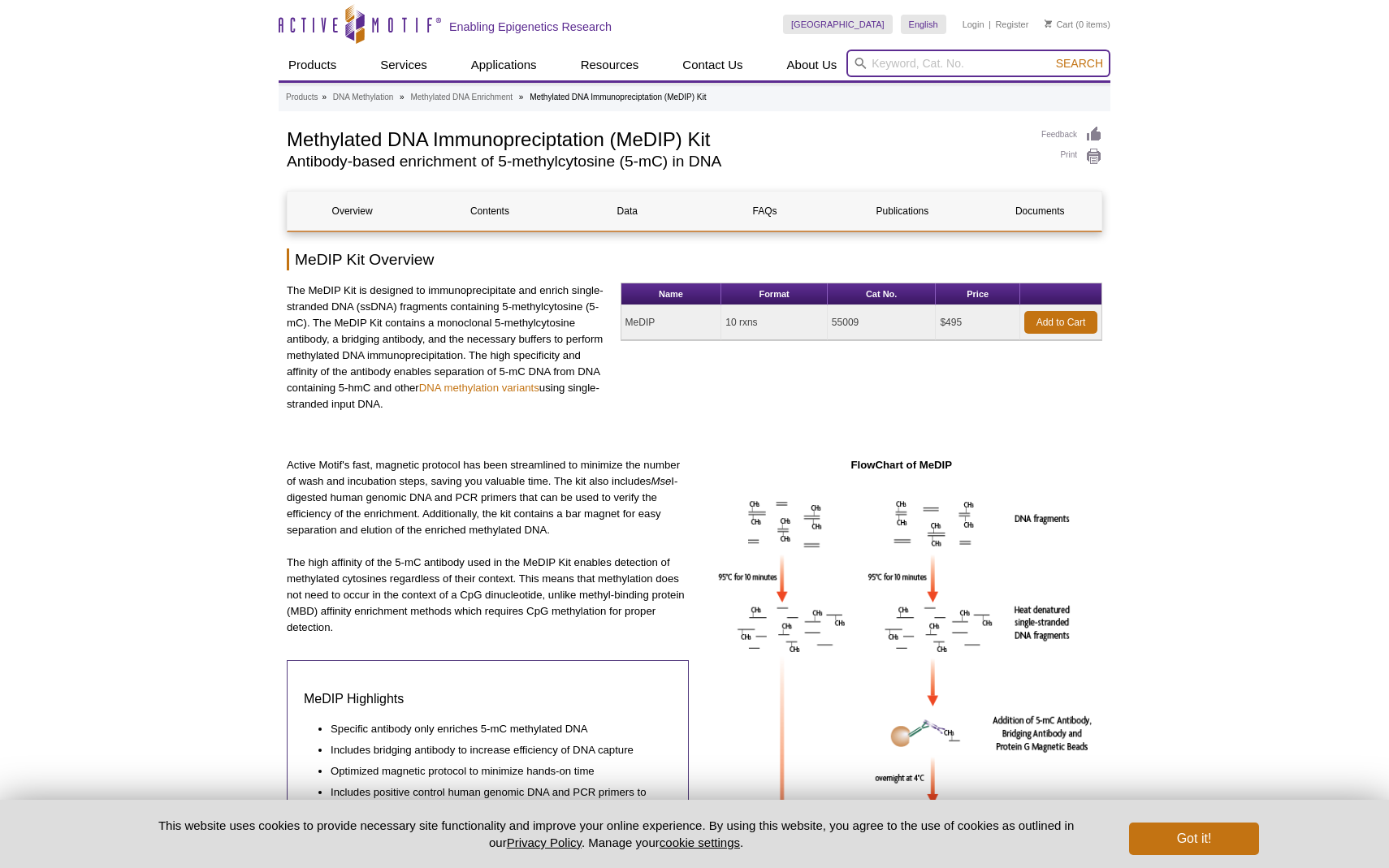
click at [916, 57] on input "search" at bounding box center [978, 63] width 264 height 28
paste input "Methylated DNA Standard Kit"
type input "Methylated DNA Standard Kit"
click at [1051, 56] on button "Search" at bounding box center [1079, 63] width 57 height 15
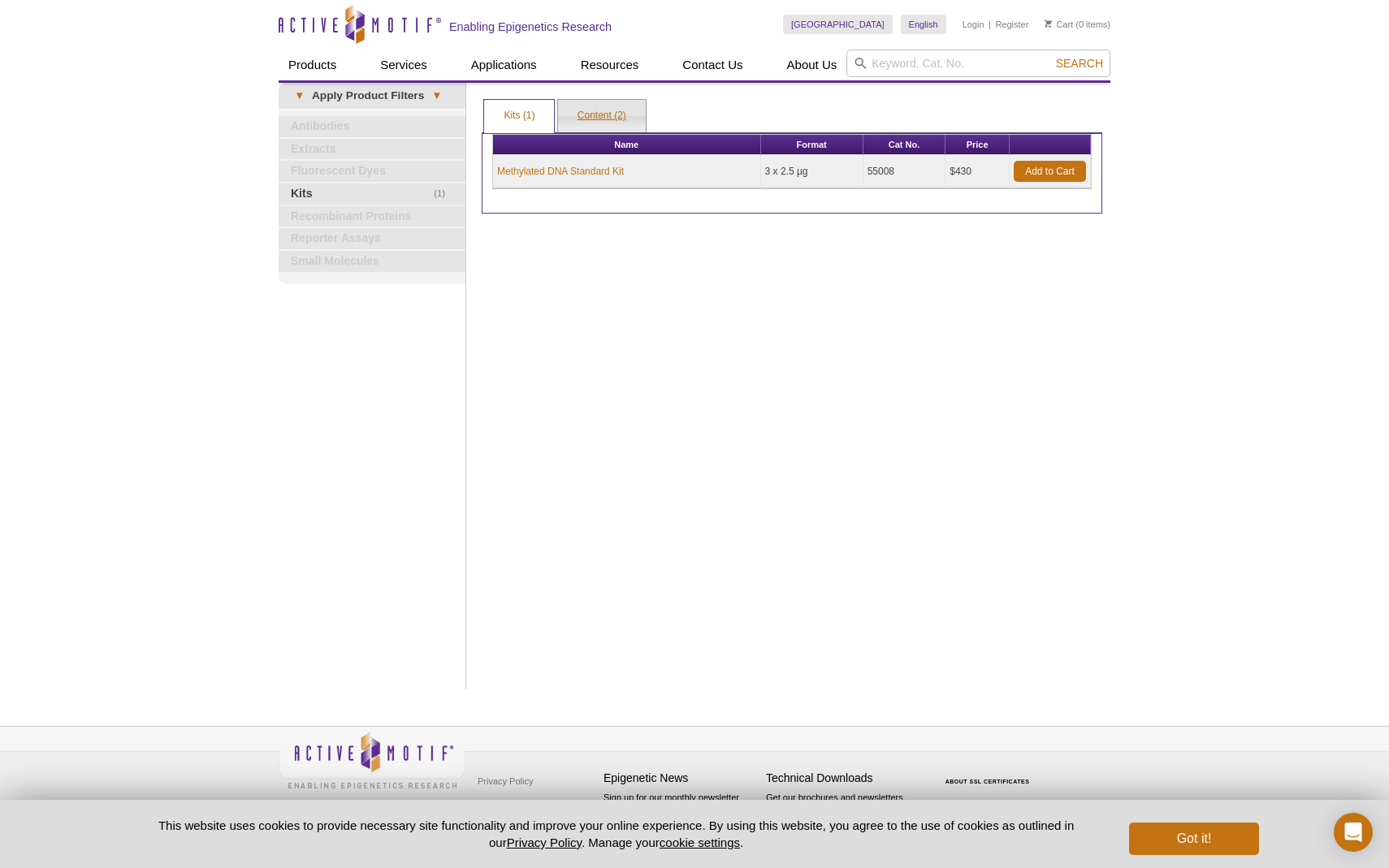
click at [597, 102] on link "Content (2)" at bounding box center [601, 116] width 88 height 32
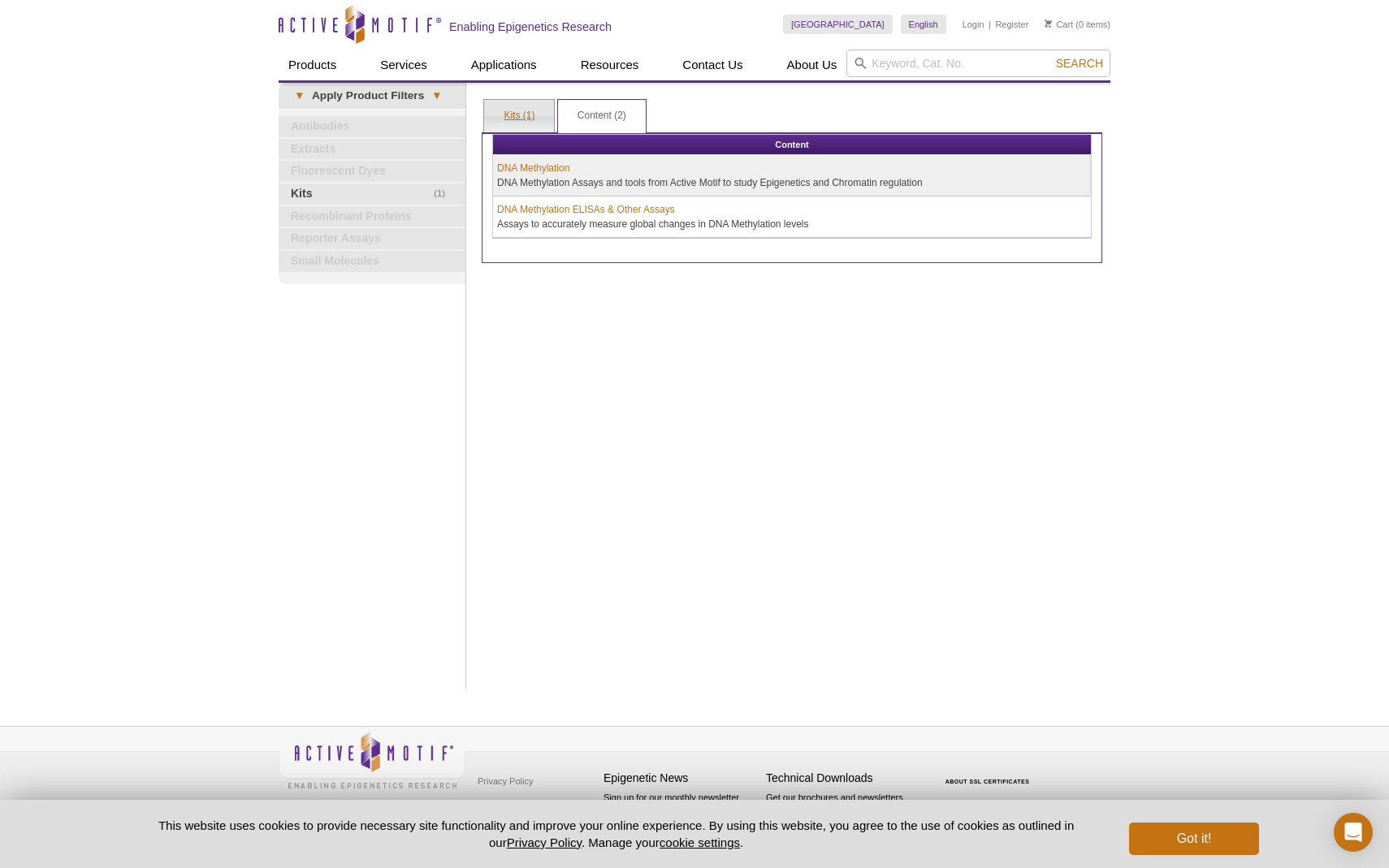
click at [514, 121] on link "Kits (1)" at bounding box center [519, 116] width 70 height 32
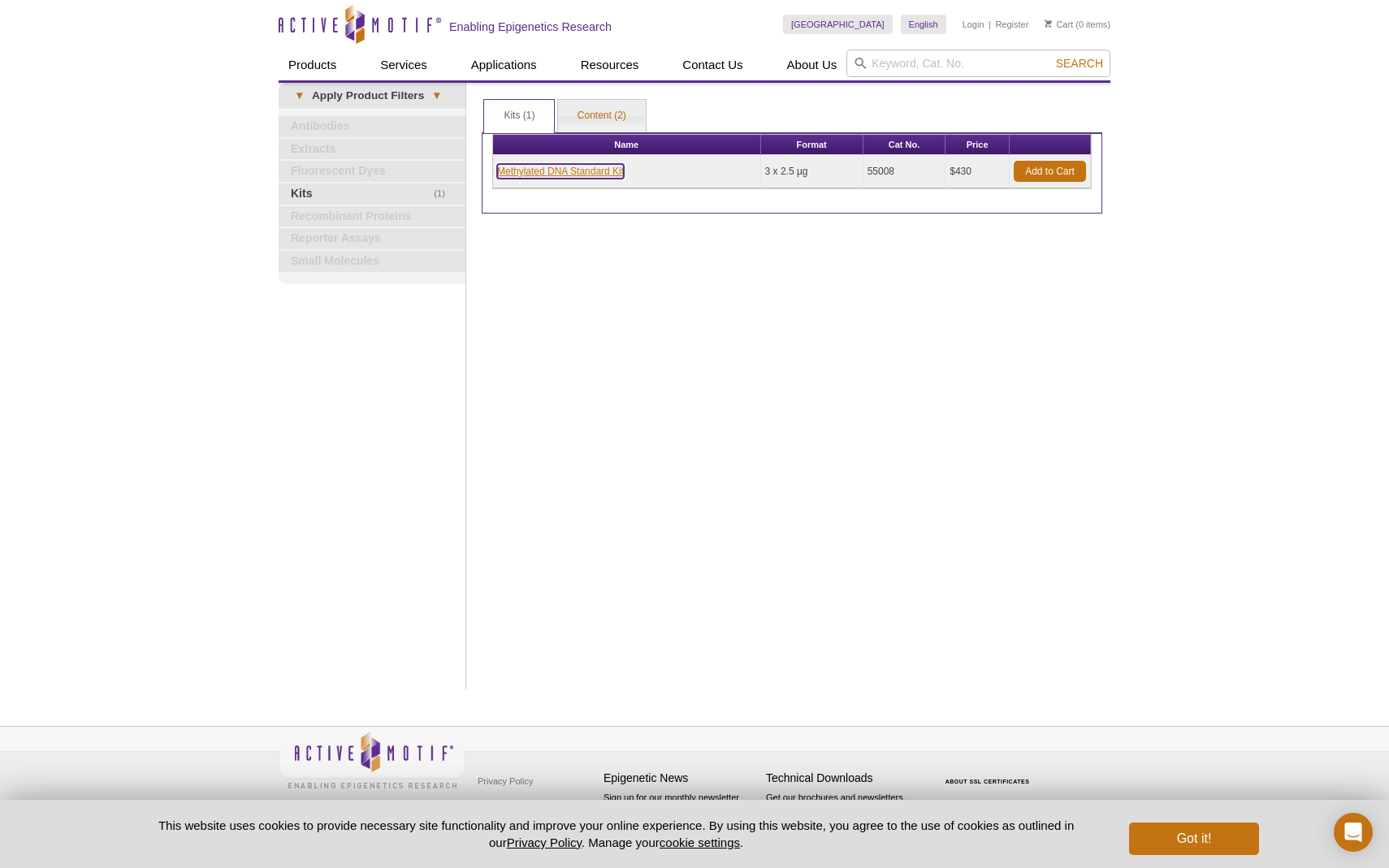
click at [533, 172] on link "Methylated DNA Standard Kit" at bounding box center [560, 172] width 127 height 15
